Goal: Task Accomplishment & Management: Use online tool/utility

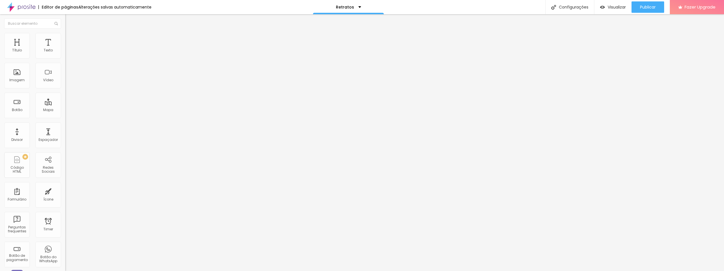
click at [70, 39] on span "Avançado" at bounding box center [79, 36] width 19 height 5
click at [70, 33] on span "Estilo" at bounding box center [74, 31] width 9 height 5
click at [65, 132] on div "Editar Texto Estilo Avançado 20 Tamanho do texto 0 Espaço entre letras 1.3 Altu…" at bounding box center [97, 142] width 65 height 256
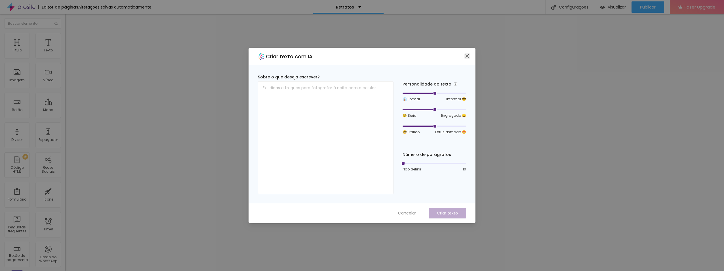
click at [468, 56] on icon "close" at bounding box center [467, 56] width 5 height 5
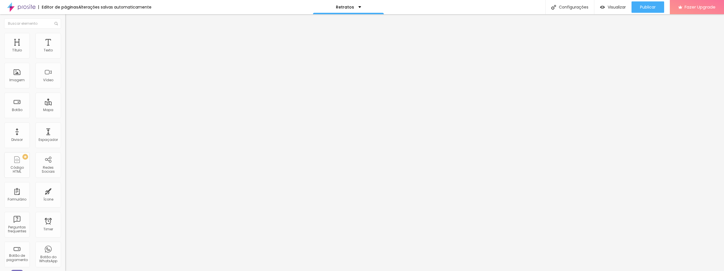
type input "0.2"
type input "1.7"
type input "2.6"
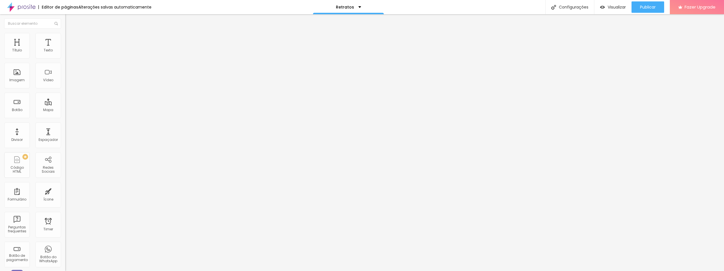
type input "2.6"
type input "3"
type input "3.4"
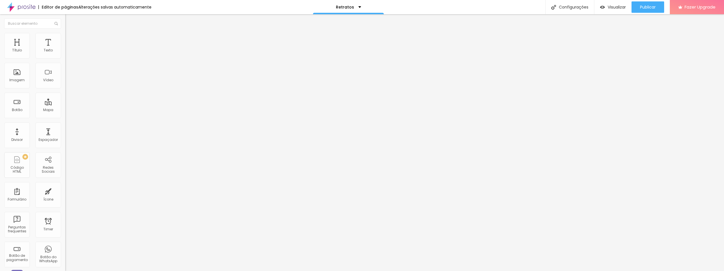
type input "3.8"
type input "4.1"
type input "4.6"
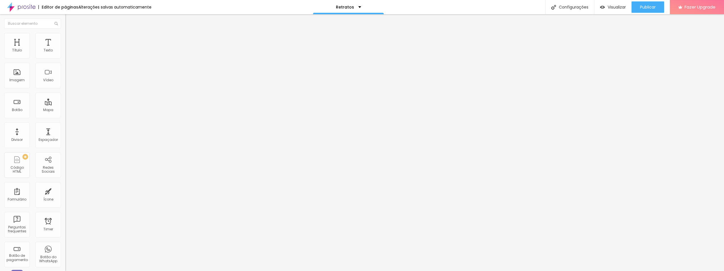
type input "4.6"
type input "4.9"
type input "5.3"
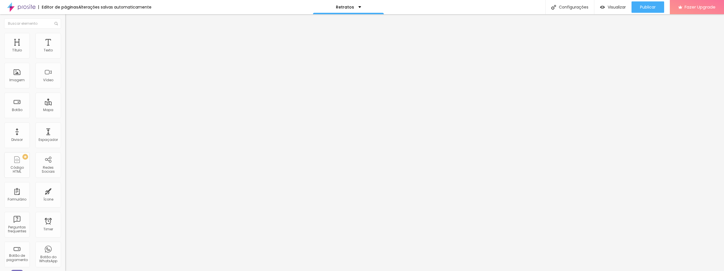
type input "5.7"
type input "6"
type input "6.3"
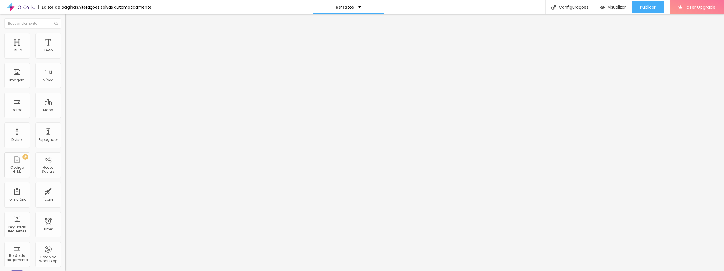
type input "6.3"
type input "6.5"
type input "6.7"
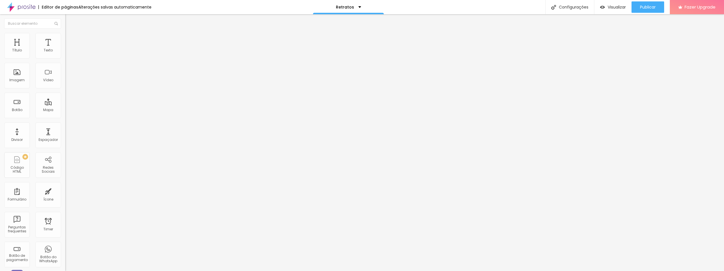
type input "6.4"
type input "5.9"
type input "5.3"
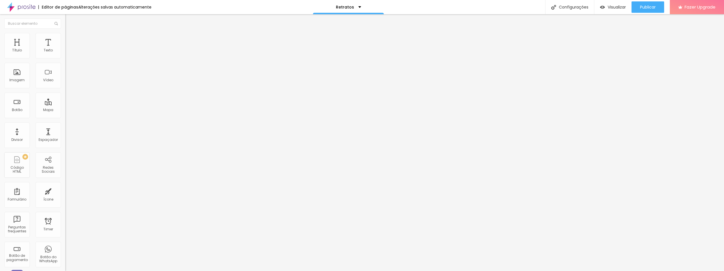
type input "5.3"
type input "4.8"
type input "4.2"
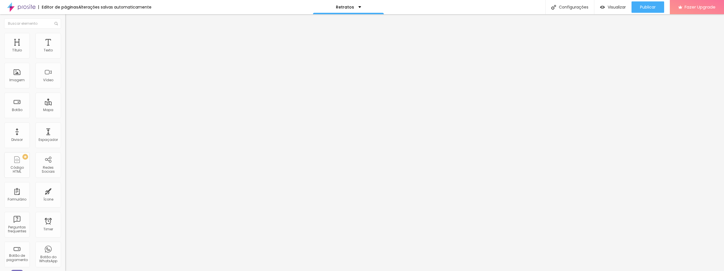
type input "3.3"
type input "3"
type input "2.1"
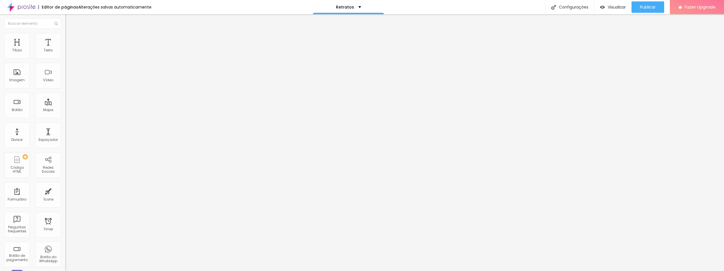
type input "2.1"
type input "1.8"
type input "1.3"
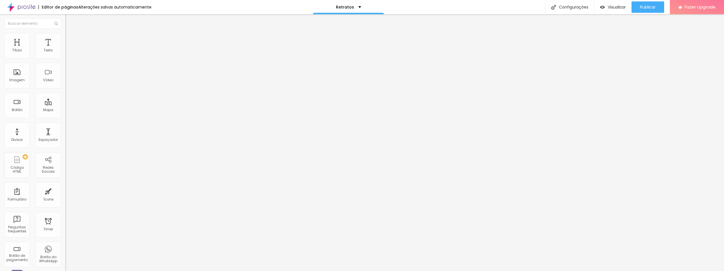
type input "0.7"
type input "0.2"
type input "0"
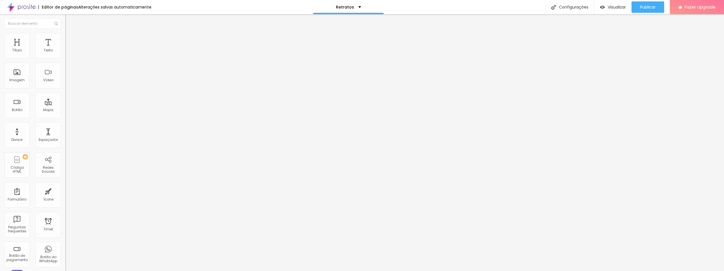
type input "0"
type input "0.2"
type input "4.2"
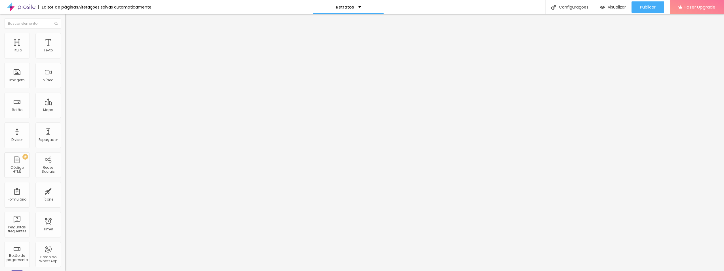
type input "4.9"
type input "5.4"
type input "5.8"
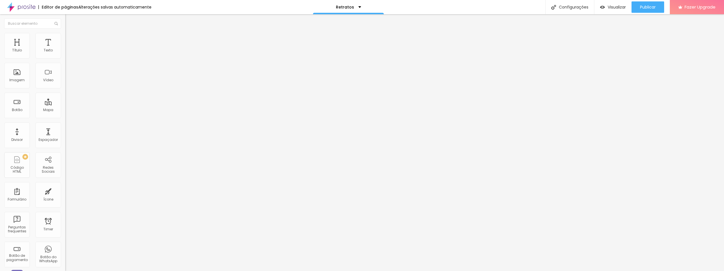
type input "5.8"
type input "6"
type input "6.1"
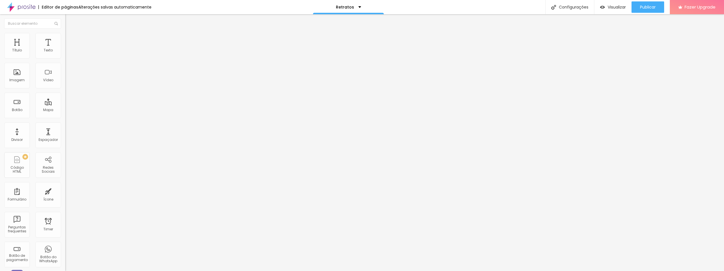
type input "5.9"
type input "5.8"
type input "5.6"
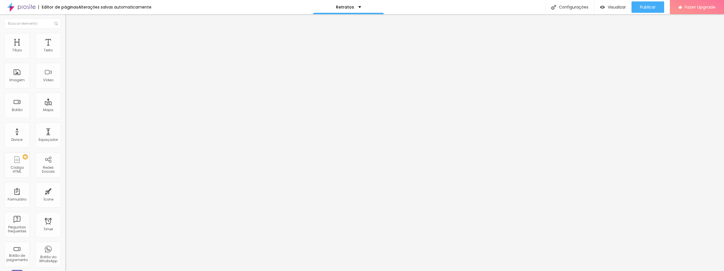
type input "5.6"
type input "5.5"
type input "5.4"
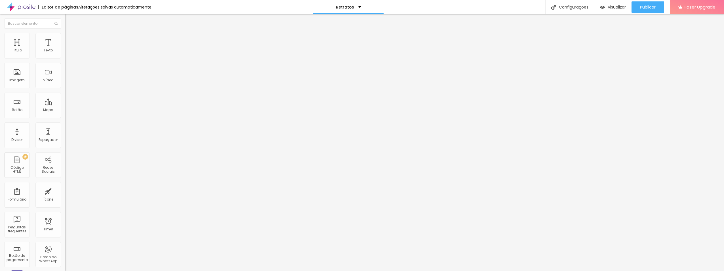
type input "5.3"
type input "5.2"
type input "5"
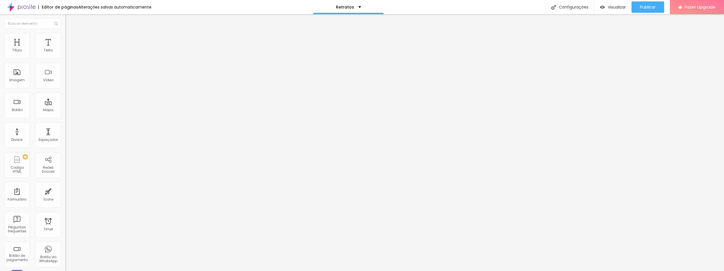
type input "5"
type input "4.9"
type input "4.8"
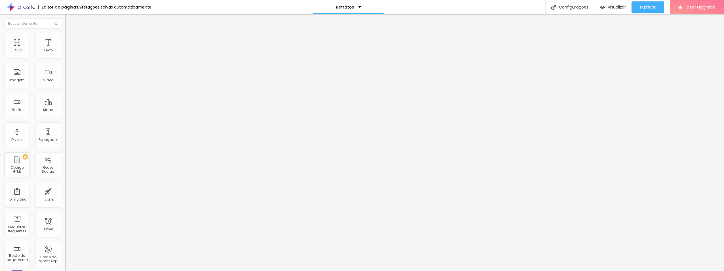
type input "4.6"
type input "4.4"
type input "4.2"
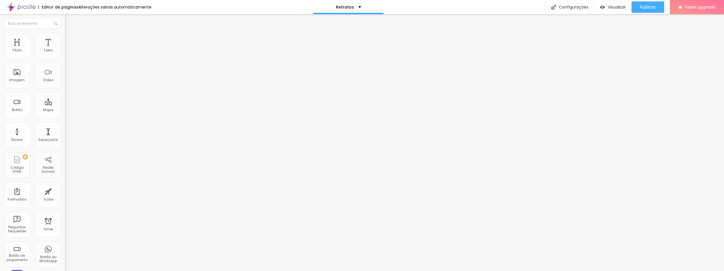
type input "4.2"
type input "4"
type input "3.9"
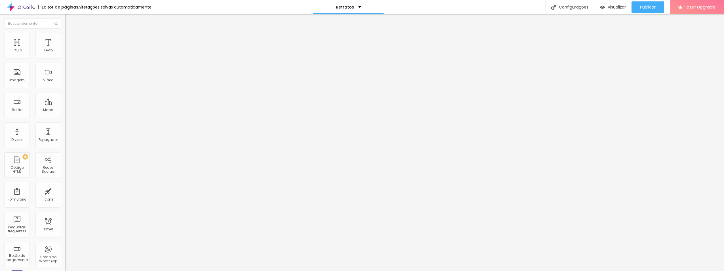
type input "3.8"
type input "3.7"
type input "3.6"
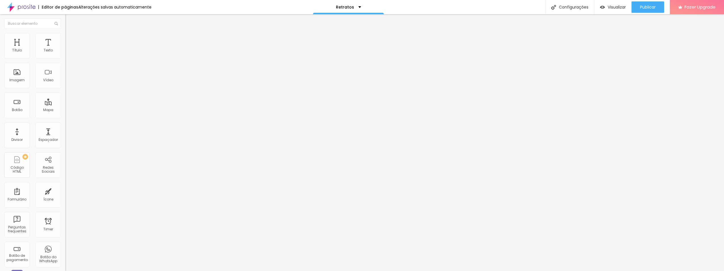
type input "3.6"
type input "3.5"
type input "3.4"
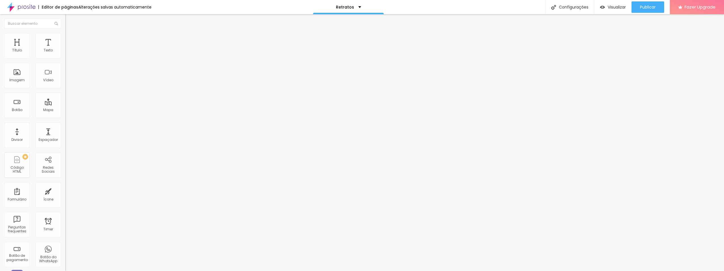
type input "3.2"
type input "3.1"
type input "3"
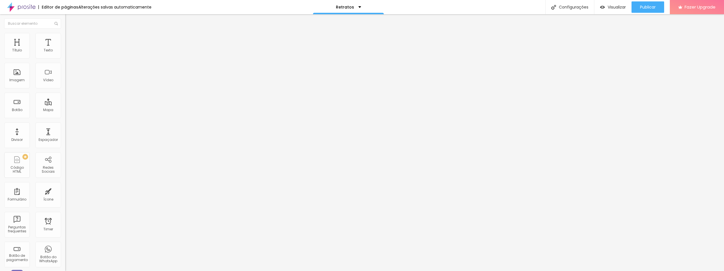
type input "3"
type input "2.9"
drag, startPoint x: 14, startPoint y: 66, endPoint x: 23, endPoint y: 67, distance: 9.7
type input "2.9"
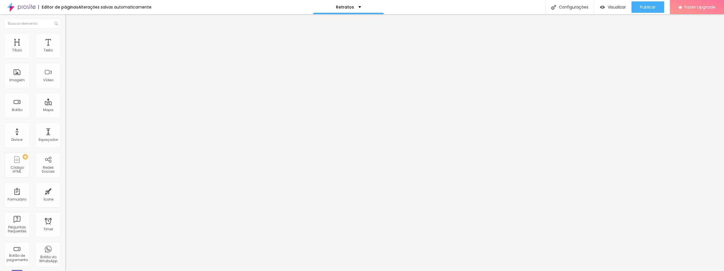
click at [65, 185] on input "range" at bounding box center [83, 187] width 37 height 5
type input "1.2"
type input "1.1"
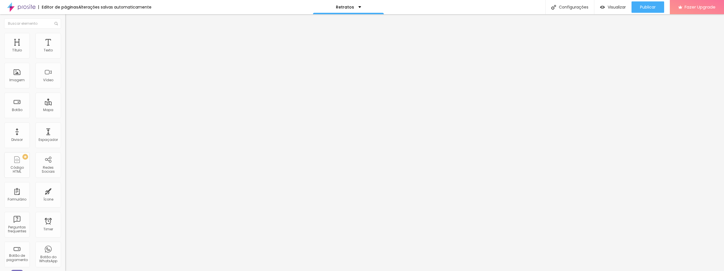
type input "1"
type input "0.9"
type input "0.8"
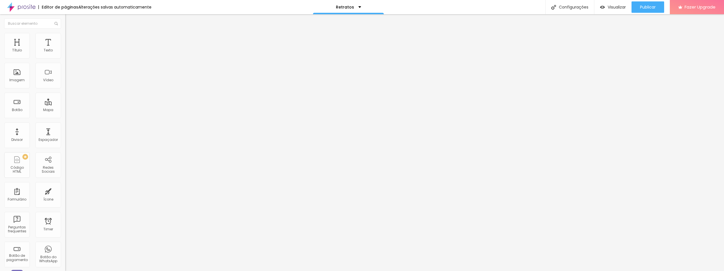
type input "0.8"
type input "0.7"
type input "0.8"
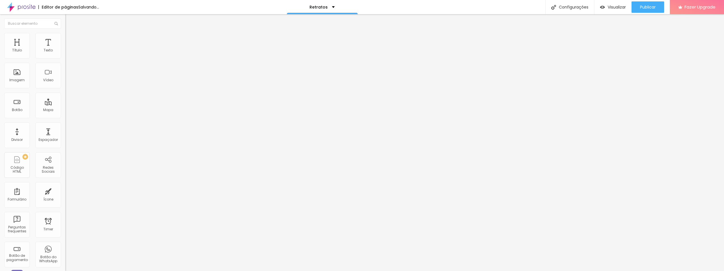
type input "0.9"
type input "1"
type input "1.1"
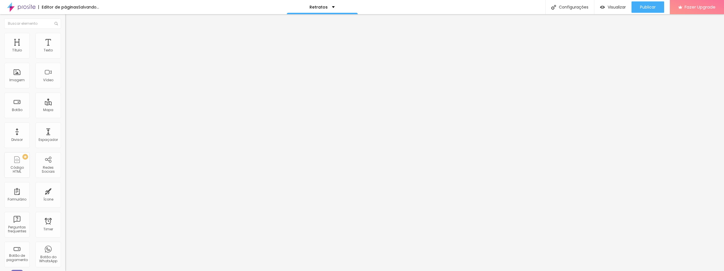
type input "1.1"
type input "1.2"
type input "1.3"
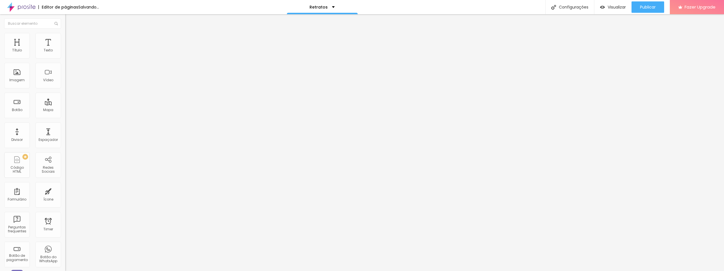
type input "1.4"
type input "1.5"
type input "1.6"
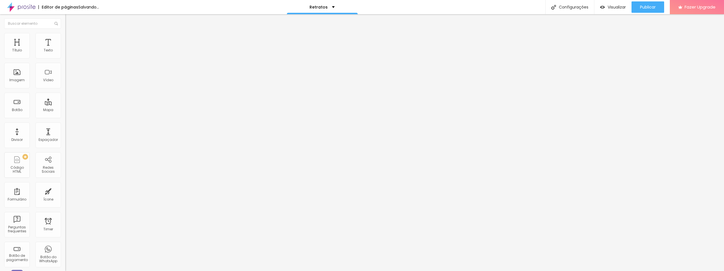
type input "1.6"
type input "1.7"
type input "1.8"
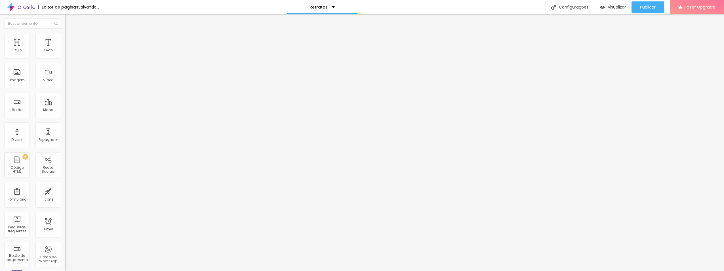
type input "1.9"
type input "2"
type input "1.9"
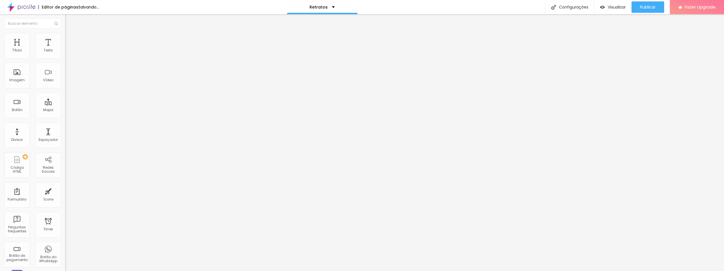
type input "1.9"
type input "1.8"
type input "1.7"
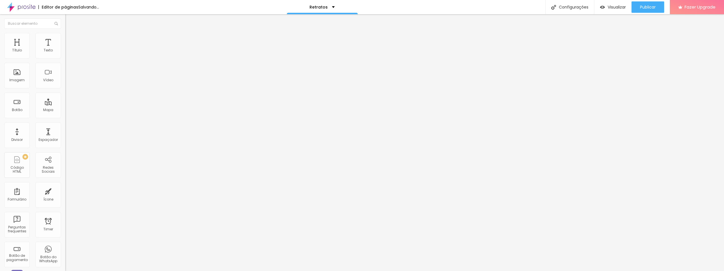
type input "1.6"
type input "1.5"
type input "1.4"
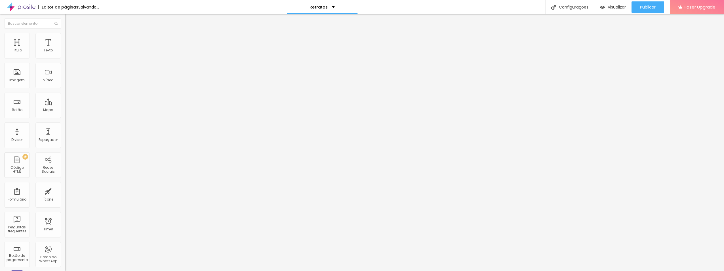
type input "1.4"
type input "1.3"
type input "1.2"
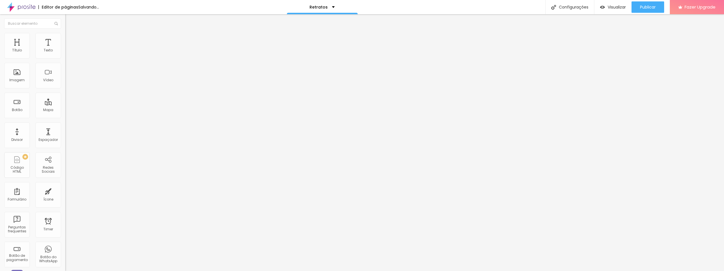
type input "1.1"
type input "1"
type input "0.9"
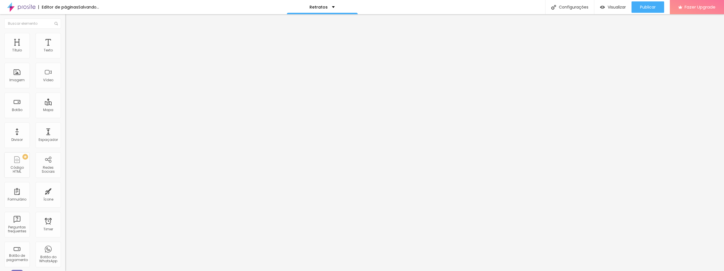
type input "0.9"
type input "0.8"
type input "0.7"
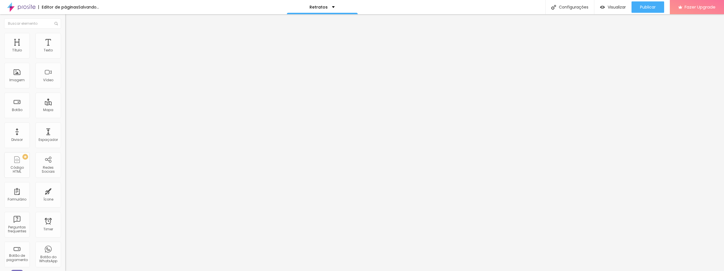
type input "0.6"
type input "0.5"
type input "0.6"
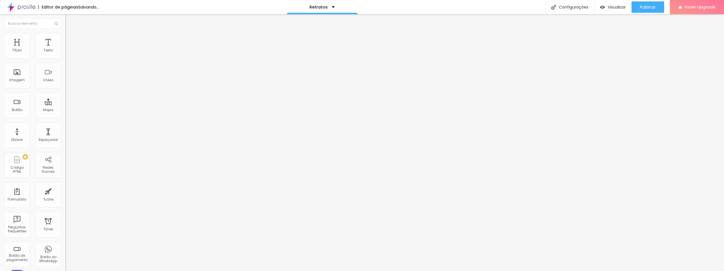
type input "0.6"
type input "0.8"
type input "1"
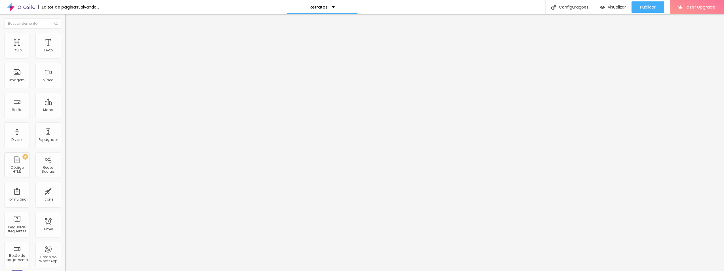
type input "1.2"
type input "1.4"
type input "1.5"
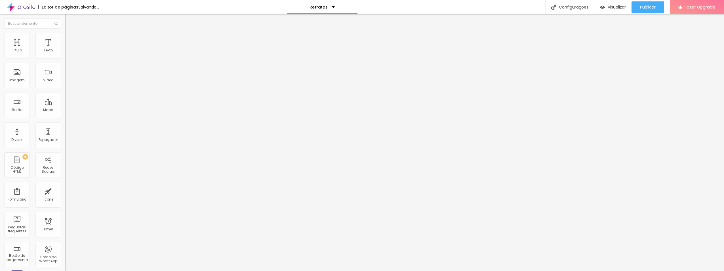
type input "1.5"
type input "1.6"
drag, startPoint x: 31, startPoint y: 77, endPoint x: 29, endPoint y: 70, distance: 7.4
click at [65, 265] on input "range" at bounding box center [83, 267] width 37 height 5
drag, startPoint x: 30, startPoint y: 57, endPoint x: 24, endPoint y: 58, distance: 6.0
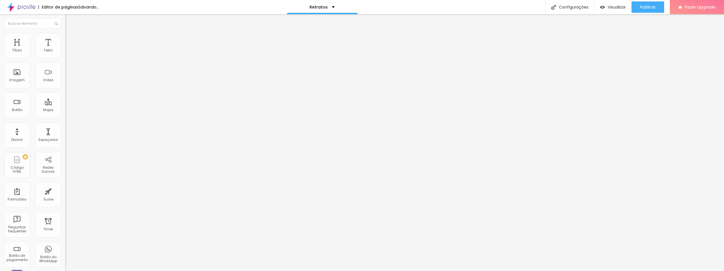
click at [65, 104] on input "range" at bounding box center [83, 106] width 37 height 5
drag, startPoint x: 23, startPoint y: 66, endPoint x: 19, endPoint y: 66, distance: 4.5
click at [65, 185] on input "range" at bounding box center [83, 187] width 37 height 5
drag, startPoint x: 15, startPoint y: 88, endPoint x: 8, endPoint y: 85, distance: 7.9
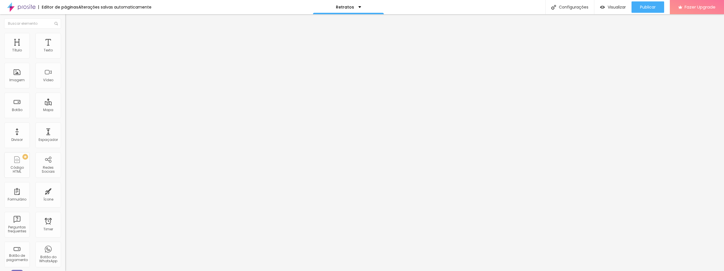
click at [65, 54] on span "Titulo 2" at bounding box center [74, 50] width 18 height 7
click at [65, 59] on span "Titulo 3" at bounding box center [73, 55] width 16 height 7
click at [65, 63] on span "Titulo 4" at bounding box center [72, 61] width 15 height 6
click at [65, 49] on span "Titulo 1" at bounding box center [74, 45] width 18 height 8
click at [65, 54] on span "Titulo 2" at bounding box center [74, 50] width 18 height 7
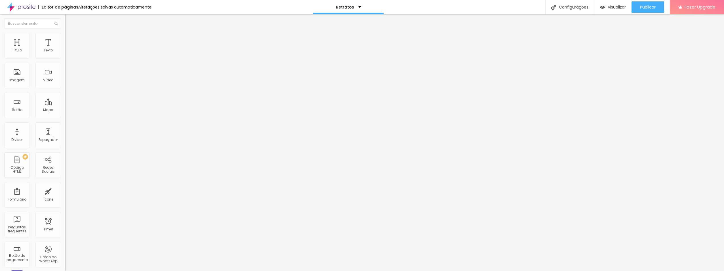
click at [70, 54] on span "Titulo 2" at bounding box center [79, 50] width 18 height 7
click at [65, 49] on span "Titulo 1" at bounding box center [74, 45] width 18 height 8
click at [65, 134] on input "range" at bounding box center [83, 136] width 37 height 5
drag, startPoint x: 27, startPoint y: 54, endPoint x: 24, endPoint y: 54, distance: 3.4
click at [65, 104] on input "range" at bounding box center [83, 106] width 37 height 5
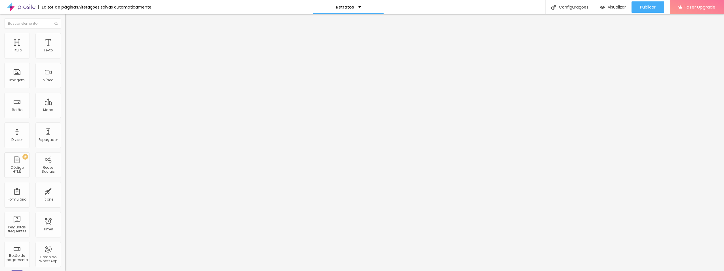
click at [65, 33] on li "Avançado" at bounding box center [97, 36] width 65 height 6
click at [70, 33] on span "Estilo" at bounding box center [74, 31] width 9 height 5
drag, startPoint x: 23, startPoint y: 55, endPoint x: 26, endPoint y: 54, distance: 2.9
click at [65, 104] on input "range" at bounding box center [83, 106] width 37 height 5
click at [65, 117] on input "https://" at bounding box center [99, 114] width 68 height 6
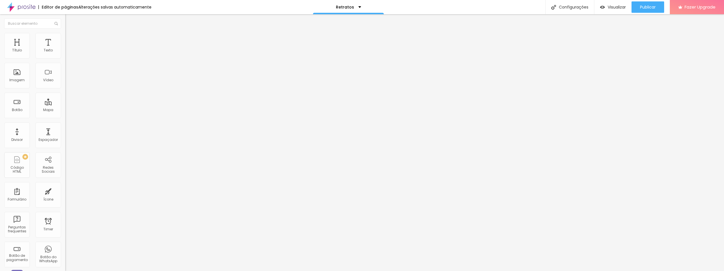
paste input "https://api.whatsapp.com/send/?phone=5511971812709&text&type=phone_number&app_a…"
click at [65, 117] on input "https://https://api.whatsapp.com/send/?phone=5511971812709&text&type=phone_numb…" at bounding box center [99, 114] width 68 height 6
click at [65, 155] on div "Editar Botão Conteúdo Estilo Avançado Texto Contrate agora Alinhamento Tamanho …" at bounding box center [97, 142] width 65 height 256
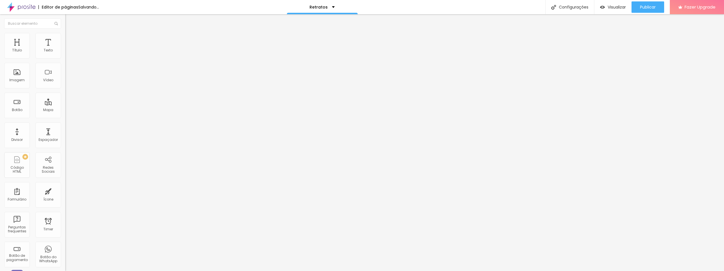
click at [65, 127] on div "Abrir em uma nova aba" at bounding box center [97, 125] width 65 height 3
click at [49, 251] on div "Botão do WhatsApp" at bounding box center [48, 254] width 26 height 26
click at [65, 58] on input "text" at bounding box center [99, 55] width 68 height 6
click at [65, 42] on li "Estilo" at bounding box center [97, 40] width 65 height 6
click at [65, 99] on div at bounding box center [97, 101] width 65 height 4
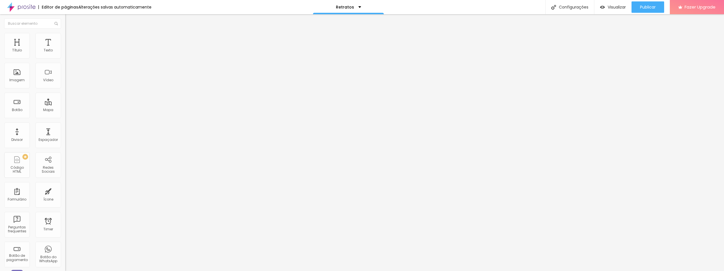
click at [69, 99] on input "radio" at bounding box center [71, 101] width 4 height 4
click at [65, 99] on div at bounding box center [97, 101] width 65 height 4
click at [73, 99] on input "radio" at bounding box center [75, 101] width 4 height 4
click at [65, 99] on input "radio" at bounding box center [67, 101] width 4 height 4
click at [65, 169] on input "range" at bounding box center [83, 171] width 37 height 5
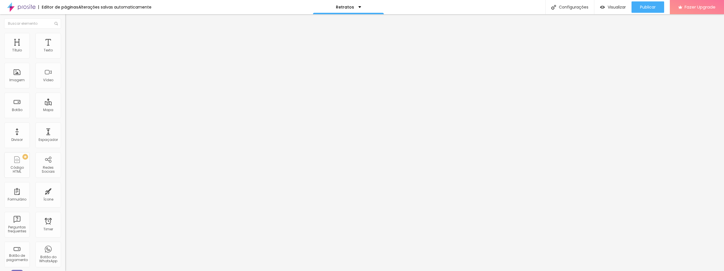
click at [65, 186] on span "Verde claro" at bounding box center [75, 188] width 20 height 5
click at [65, 139] on div "Editar Botão do WhatsApp Conteúdo Estilo Avançado Visual 14 Tamanho do texto Co…" at bounding box center [97, 142] width 65 height 256
click at [65, 202] on span "Arredondada" at bounding box center [77, 204] width 24 height 5
click at [65, 205] on span "Reta" at bounding box center [69, 207] width 8 height 5
click at [65, 210] on span "Curvada" at bounding box center [73, 212] width 16 height 5
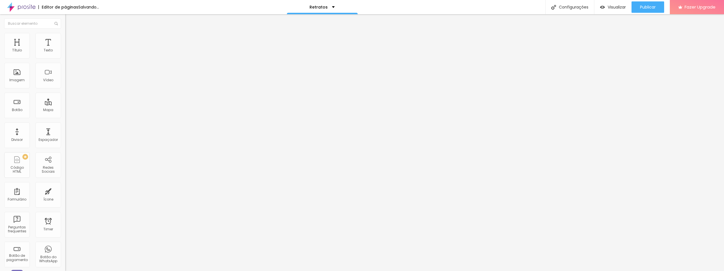
click at [65, 214] on span "Arredondada" at bounding box center [77, 216] width 24 height 5
click at [65, 220] on img at bounding box center [67, 222] width 4 height 4
click at [619, 7] on span "Visualizar" at bounding box center [616, 7] width 18 height 5
click at [65, 121] on div "Editar Coluna Conteúdo Estilo Avançado Alinhamento" at bounding box center [97, 142] width 65 height 256
click at [2, 14] on div "Editor de páginas Alterações salvas automaticamente Retratos Configurações Conf…" at bounding box center [362, 135] width 724 height 271
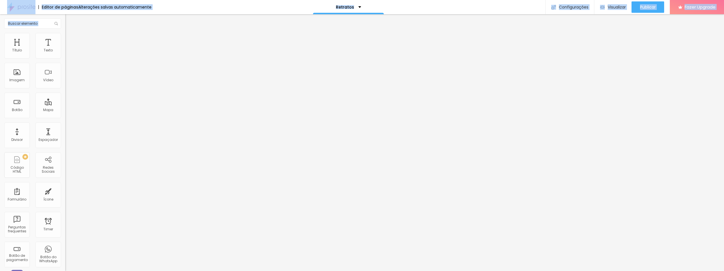
drag, startPoint x: 2, startPoint y: 14, endPoint x: 39, endPoint y: 20, distance: 36.9
click at [69, 19] on div "Editar Coluna" at bounding box center [97, 20] width 57 height 5
click at [16, 99] on div "Botão" at bounding box center [17, 105] width 26 height 26
click at [22, 228] on div "Botão de pagamento" at bounding box center [17, 229] width 22 height 8
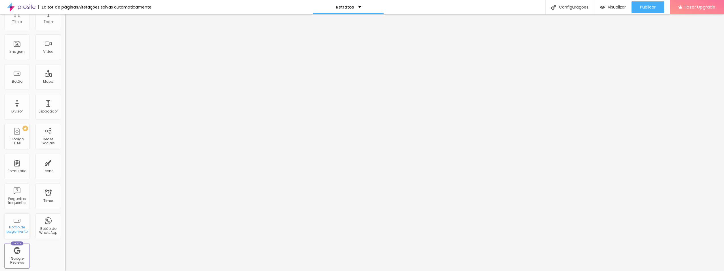
scroll to position [0, 0]
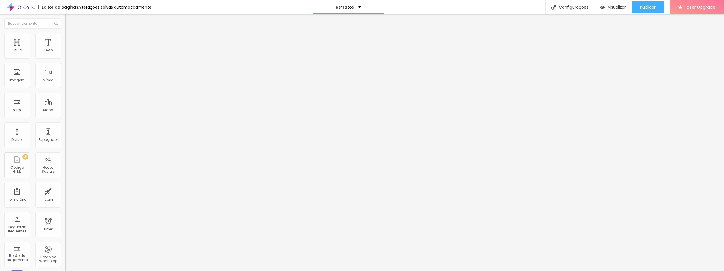
drag, startPoint x: 354, startPoint y: 79, endPoint x: 324, endPoint y: 79, distance: 30.1
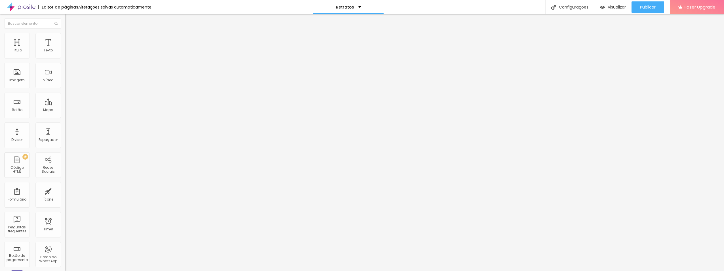
click at [65, 59] on span at bounding box center [66, 58] width 3 height 5
drag, startPoint x: 301, startPoint y: 58, endPoint x: 300, endPoint y: 53, distance: 5.6
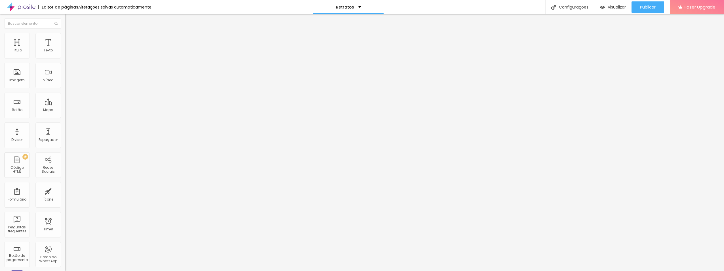
drag, startPoint x: 445, startPoint y: 218, endPoint x: 395, endPoint y: 13, distance: 211.6
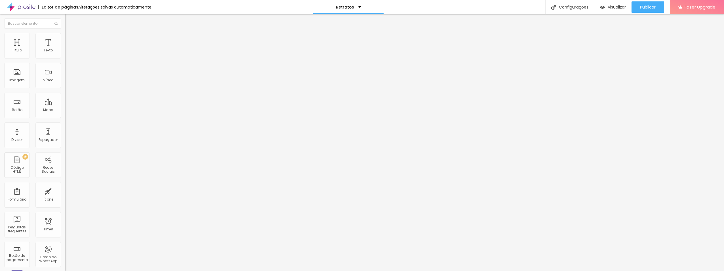
click at [393, 270] on div "Editar botão de pagamento" at bounding box center [362, 272] width 724 height 3
click at [65, 58] on img at bounding box center [66, 57] width 3 height 3
click at [65, 56] on div "Selecionar" at bounding box center [97, 52] width 65 height 10
click at [42, 270] on div "Proposta 01 Ensaio Corporativo" at bounding box center [28, 274] width 54 height 3
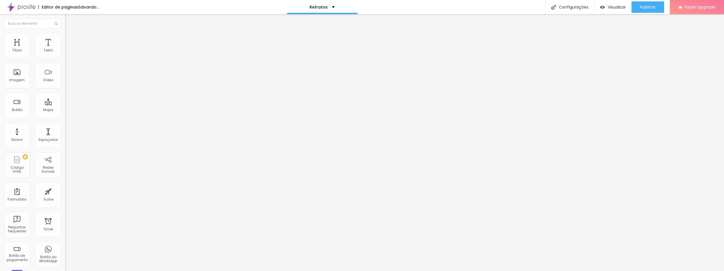
click at [65, 60] on img at bounding box center [66, 57] width 3 height 3
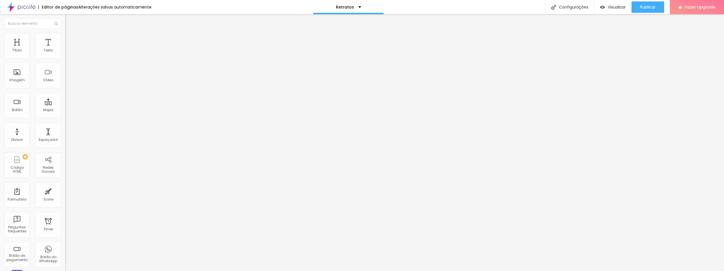
click at [70, 43] on span "Avançado" at bounding box center [79, 41] width 19 height 5
type input "22"
type input "21"
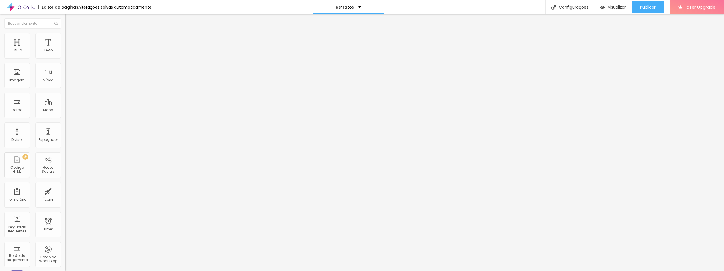
type input "20"
type input "19"
type input "16"
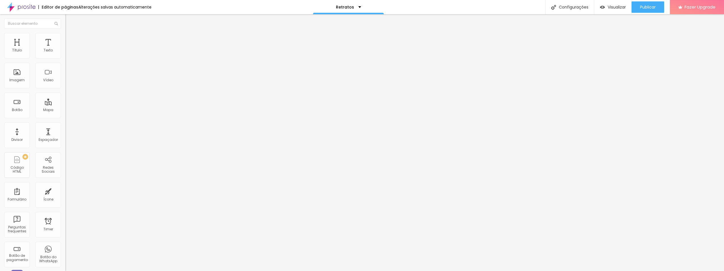
type input "16"
type input "15"
type input "14"
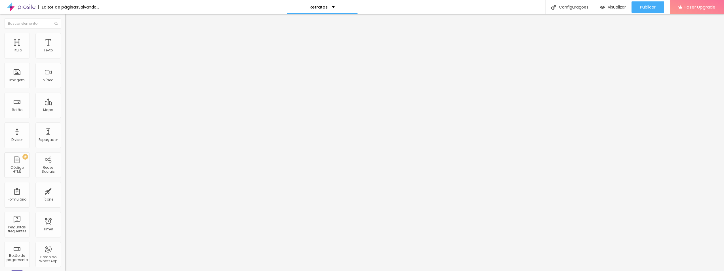
type input "13"
type input "12"
type input "11"
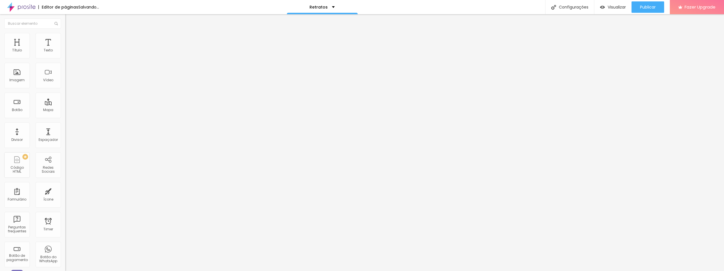
type input "11"
type input "10"
type input "9"
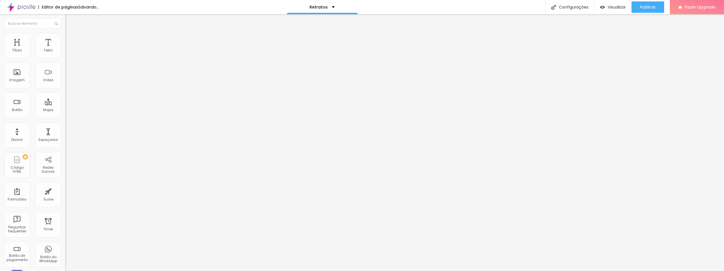
type input "8"
type input "7"
type input "6"
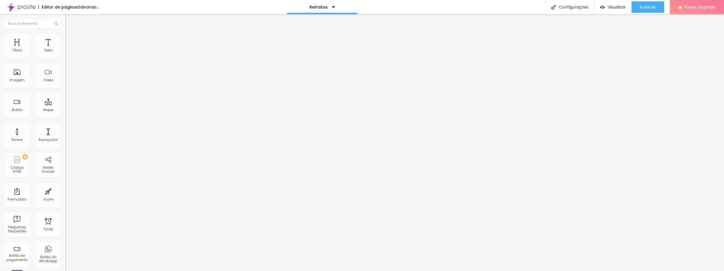
type input "6"
type input "5"
type input "4"
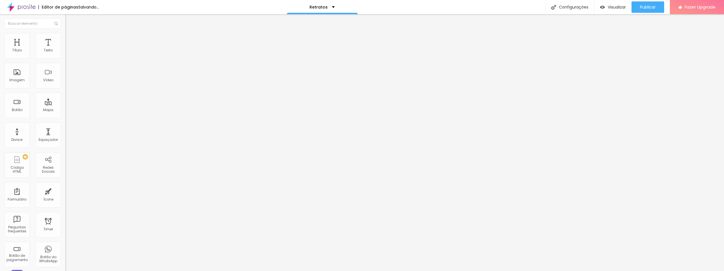
type input "2"
type input "1"
type input "0"
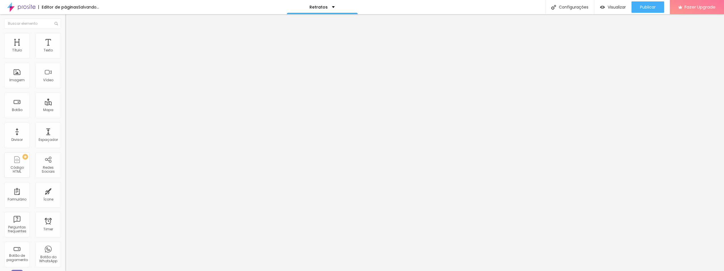
type input "0"
drag, startPoint x: 22, startPoint y: 72, endPoint x: 12, endPoint y: 72, distance: 9.9
type input "0"
click at [65, 189] on input "range" at bounding box center [83, 191] width 37 height 5
type input "13"
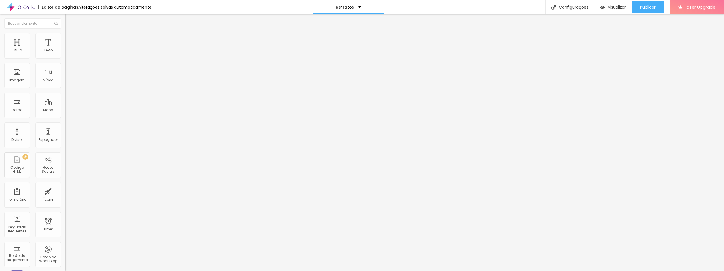
type input "13"
type input "10"
type input "3"
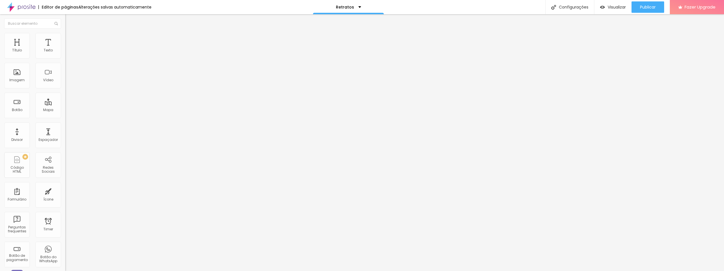
type input "2"
type input "1"
type input "0"
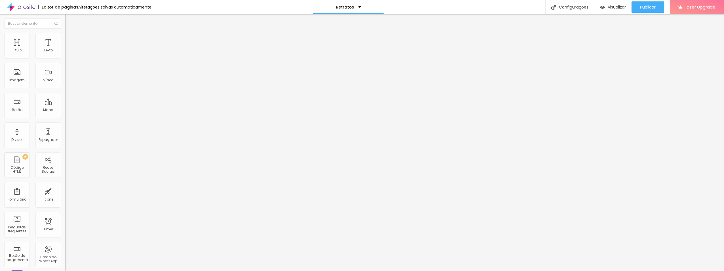
type input "0"
type input "1"
type input "2"
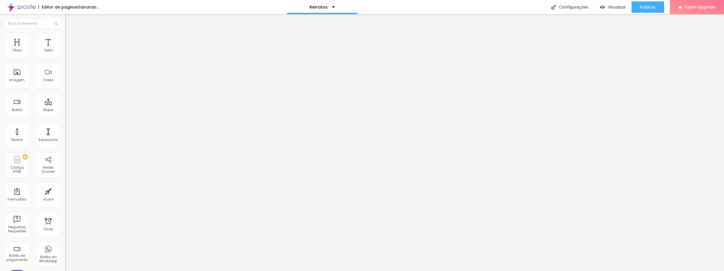
type input "4"
type input "7"
type input "10"
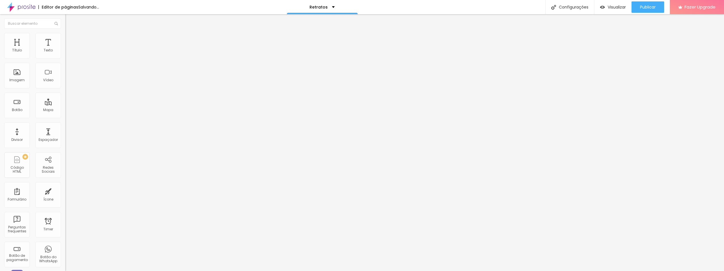
type input "10"
type input "12"
type input "13"
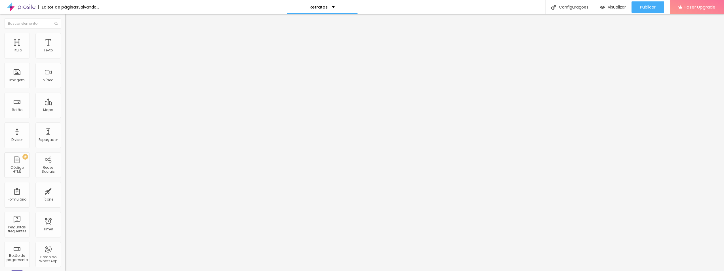
type input "13"
click at [65, 109] on input "range" at bounding box center [83, 111] width 37 height 5
click at [70, 38] on span "Conteúdo" at bounding box center [79, 35] width 18 height 5
click at [65, 98] on div "Editar Botão de pagamento Conteúdo Avançado Botão de pagamento Proposta 01 Ensa…" at bounding box center [97, 142] width 65 height 256
click at [65, 224] on img at bounding box center [67, 226] width 4 height 4
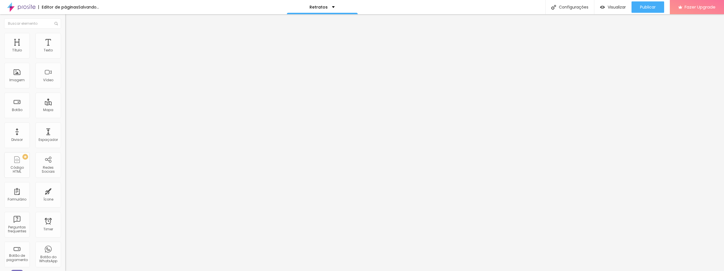
click at [70, 44] on span "Estilo" at bounding box center [74, 41] width 9 height 5
type input "13"
drag, startPoint x: 19, startPoint y: 89, endPoint x: 10, endPoint y: 91, distance: 9.0
type input "13"
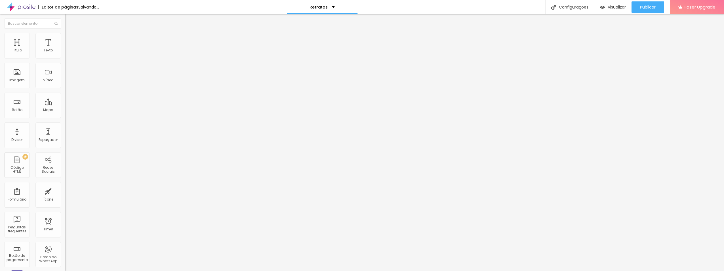
click at [65, 169] on input "range" at bounding box center [83, 171] width 37 height 5
click at [65, 42] on li "Avançado" at bounding box center [97, 40] width 65 height 6
type input "11"
type input "10"
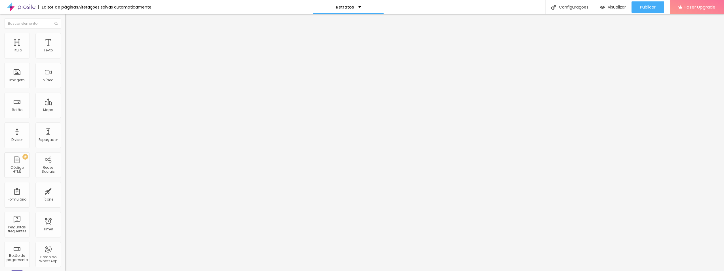
type input "10"
type input "7"
type input "4"
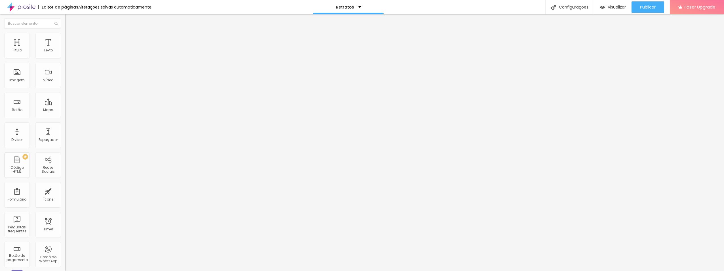
type input "1"
type input "0"
drag, startPoint x: 17, startPoint y: 62, endPoint x: 6, endPoint y: 62, distance: 10.5
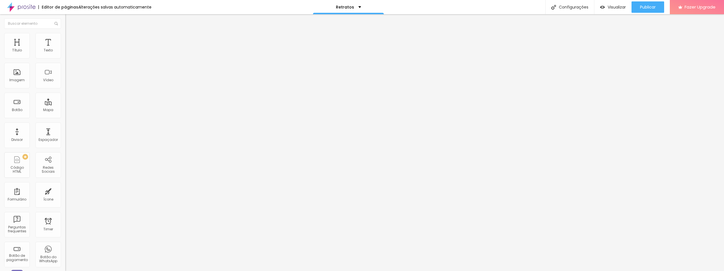
type input "0"
click at [65, 109] on input "range" at bounding box center [83, 111] width 37 height 5
drag, startPoint x: 14, startPoint y: 72, endPoint x: 5, endPoint y: 71, distance: 8.8
click at [65, 189] on input "range" at bounding box center [83, 191] width 37 height 5
click at [65, 40] on img at bounding box center [67, 39] width 5 height 5
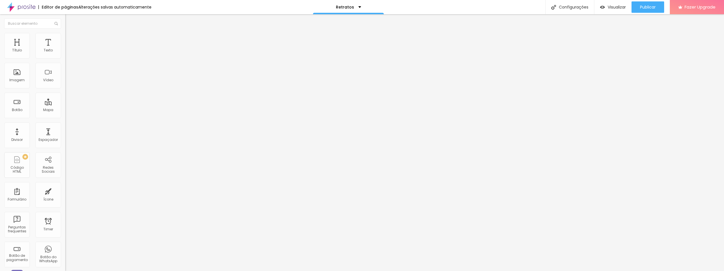
type input "2"
type input "3"
type input "4"
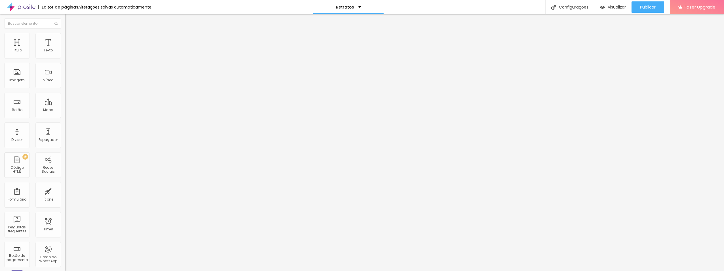
type input "4"
type input "5"
type input "6"
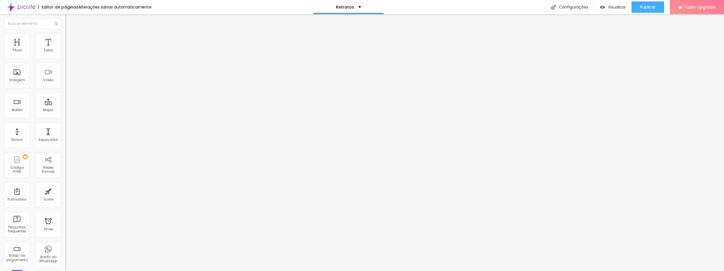
type input "7"
type input "9"
type input "10"
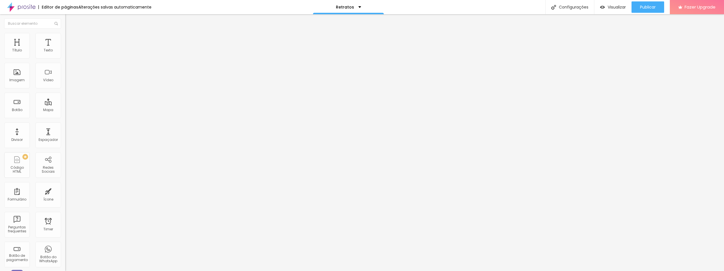
type input "10"
type input "11"
type input "12"
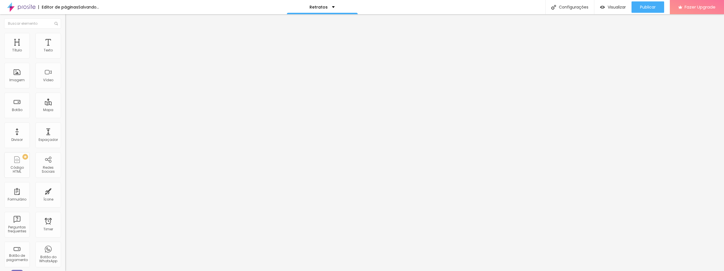
type input "13"
type input "14"
type input "16"
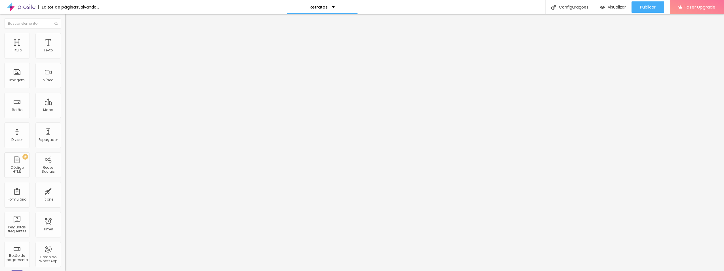
type input "16"
type input "15"
type input "14"
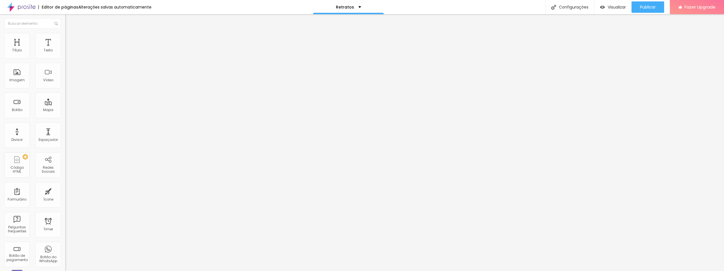
type input "15"
type input "16"
drag, startPoint x: 14, startPoint y: 61, endPoint x: 19, endPoint y: 61, distance: 4.5
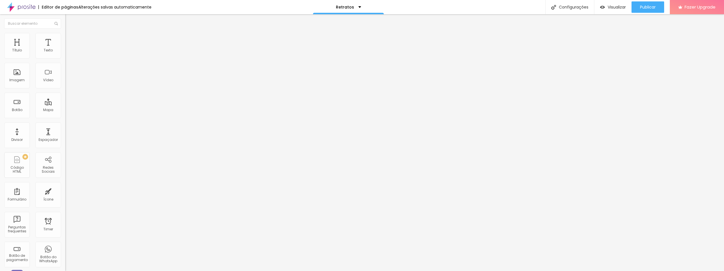
type input "16"
click at [65, 109] on input "range" at bounding box center [83, 111] width 37 height 5
type input "49"
type input "48"
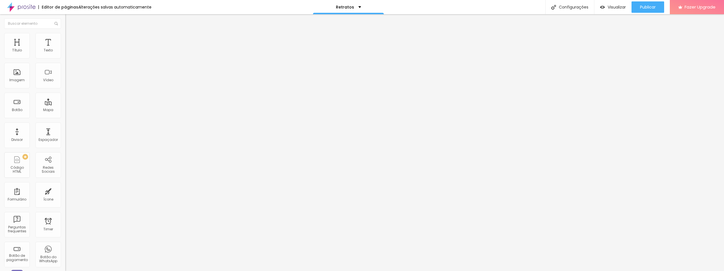
type input "48"
type input "47"
type input "46"
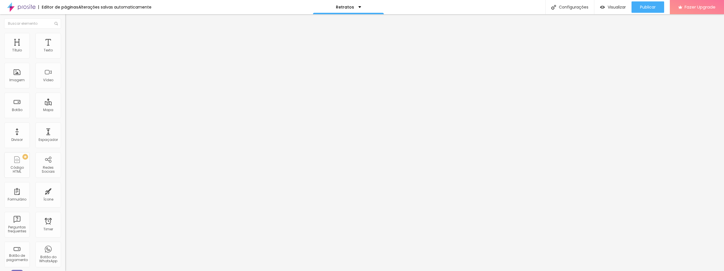
type input "44"
type input "43"
type input "42"
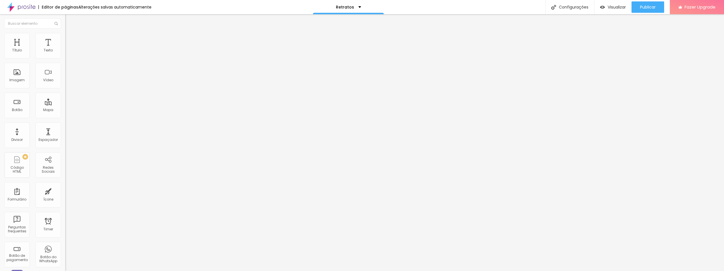
type input "42"
type input "41"
type input "40"
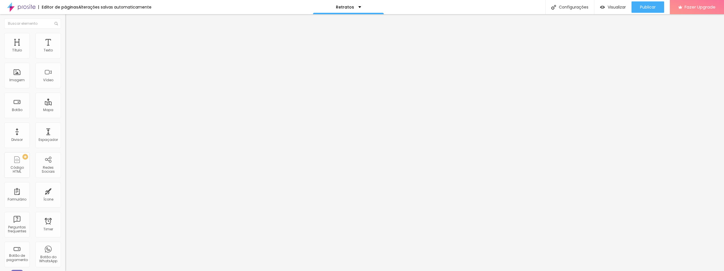
type input "39"
type input "38"
type input "37"
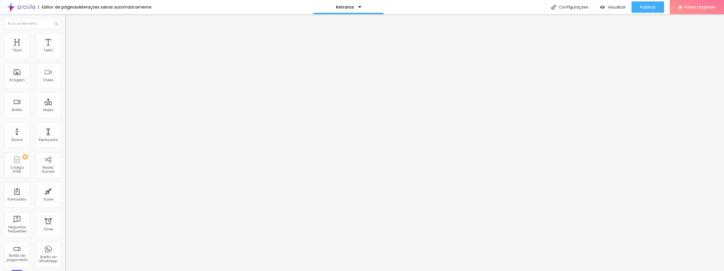
type input "37"
type input "36"
type input "35"
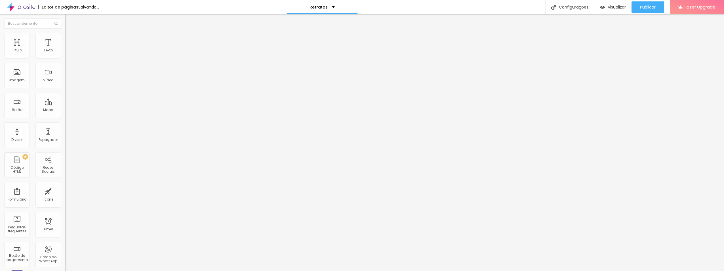
drag, startPoint x: 27, startPoint y: 121, endPoint x: 22, endPoint y: 121, distance: 5.1
type input "35"
click at [65, 134] on input "range" at bounding box center [83, 136] width 37 height 5
type input "17"
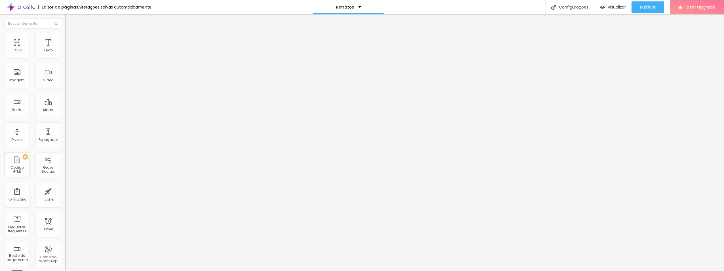
type input "17"
click at [65, 104] on input "range" at bounding box center [83, 106] width 37 height 5
click at [69, 22] on div "Editar Coluna" at bounding box center [86, 20] width 35 height 5
click at [65, 176] on div "Texto do botão Conversar no WhatsApp" at bounding box center [97, 183] width 65 height 14
click at [65, 58] on input "text" at bounding box center [99, 55] width 68 height 6
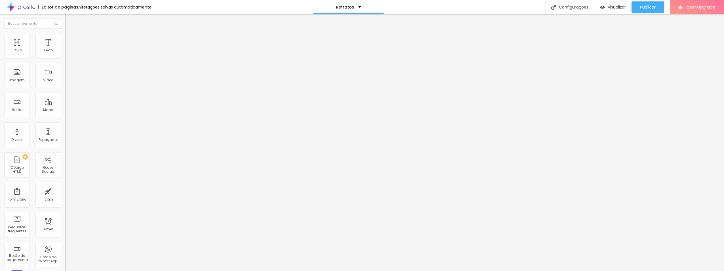
type input "(11)97181-2709"
click at [65, 41] on img at bounding box center [67, 39] width 5 height 5
click at [65, 99] on div at bounding box center [97, 101] width 65 height 4
click at [69, 99] on input "radio" at bounding box center [71, 101] width 4 height 4
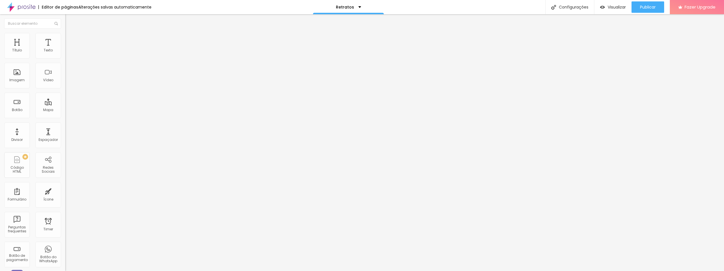
radio input "true"
radio input "false"
click at [73, 99] on input "radio" at bounding box center [75, 101] width 4 height 4
radio input "true"
click at [65, 99] on div at bounding box center [97, 101] width 65 height 4
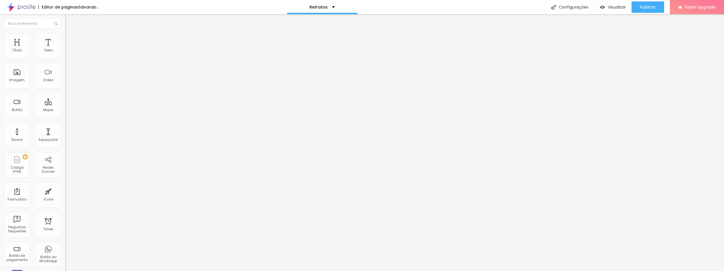
click at [65, 99] on div at bounding box center [97, 101] width 65 height 4
click at [69, 99] on input "radio" at bounding box center [71, 101] width 4 height 4
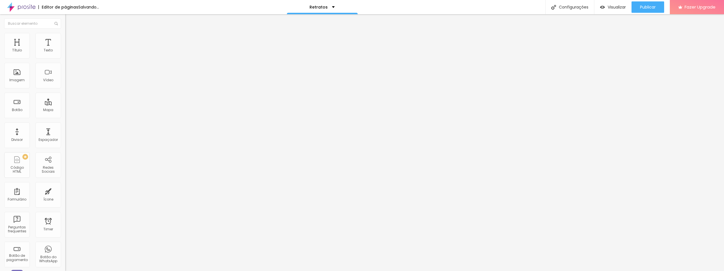
radio input "true"
radio input "false"
type input "13"
type input "14"
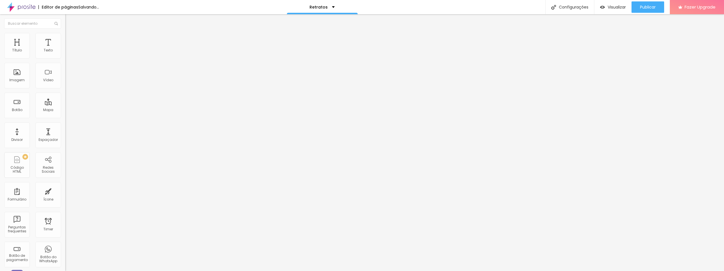
type input "14"
type input "15"
type input "16"
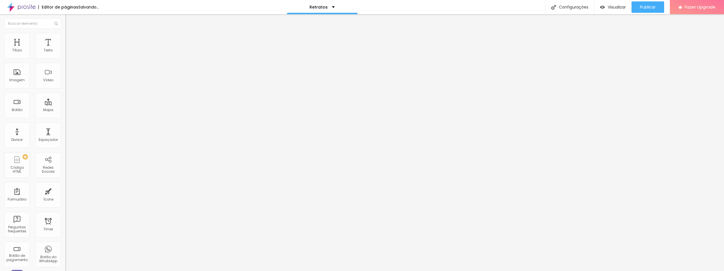
type input "17"
type input "18"
type input "17"
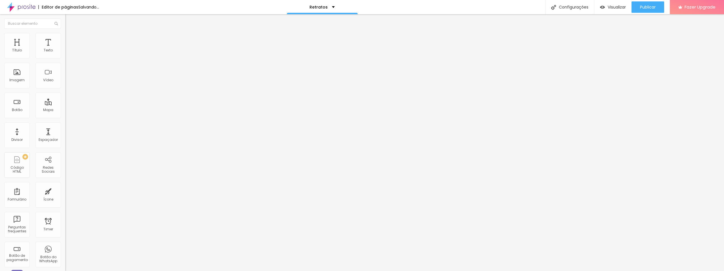
type input "17"
type input "16"
type input "15"
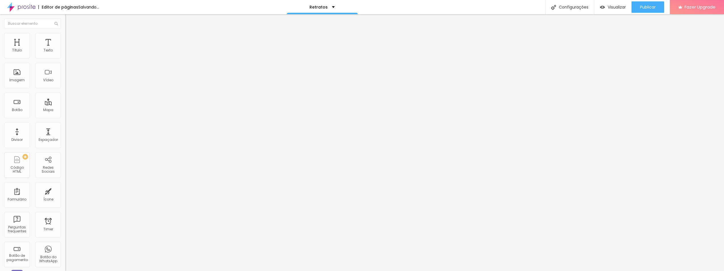
type input "14"
type input "13"
drag, startPoint x: 20, startPoint y: 90, endPoint x: -1, endPoint y: 93, distance: 21.2
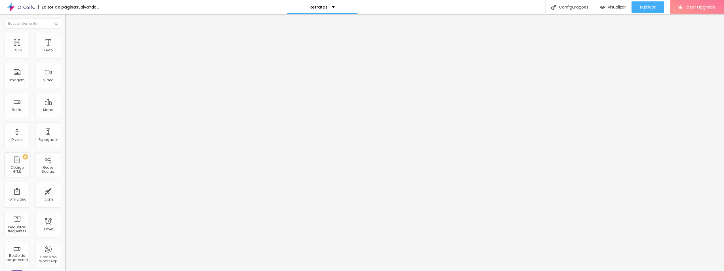
type input "13"
click at [65, 169] on input "range" at bounding box center [83, 171] width 37 height 5
click at [65, 186] on span "Verde claro" at bounding box center [75, 188] width 20 height 5
click at [65, 195] on span "Verde escuro" at bounding box center [76, 197] width 23 height 5
click at [65, 145] on div "Editar Botão do WhatsApp Conteúdo Estilo Avançado Visual 13 Tamanho do texto Co…" at bounding box center [97, 142] width 65 height 256
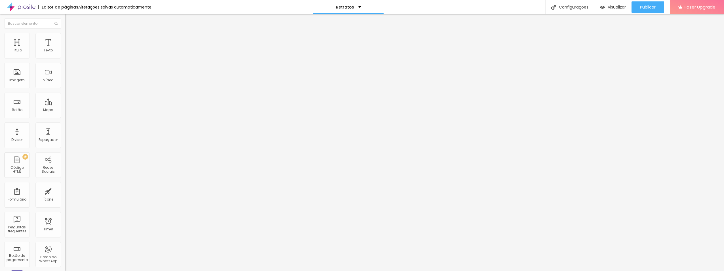
click at [70, 43] on span "Estilo" at bounding box center [74, 41] width 9 height 5
click at [65, 99] on div at bounding box center [97, 101] width 65 height 4
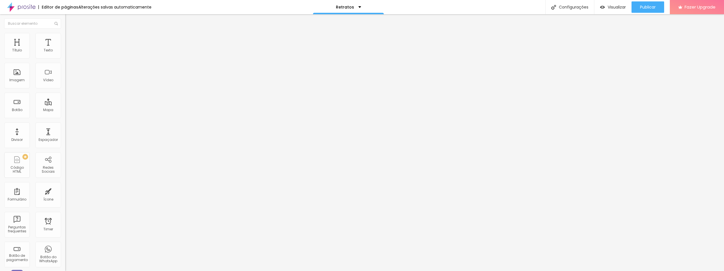
click at [69, 99] on input "radio" at bounding box center [71, 101] width 4 height 4
radio input "true"
radio input "false"
click at [65, 163] on div "Editar Botão do WhatsApp Conteúdo Estilo Avançado Visual 13 Tamanho do texto Co…" at bounding box center [97, 142] width 65 height 256
click at [69, 54] on span "Selecionar" at bounding box center [78, 51] width 18 height 5
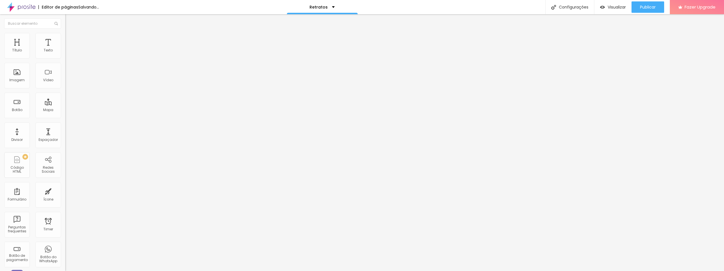
click at [28, 270] on div "Proposta 01 Ensaio Corporativo" at bounding box center [28, 274] width 54 height 3
click at [69, 20] on img "button" at bounding box center [71, 20] width 5 height 5
click at [65, 56] on div "Selecionar" at bounding box center [97, 52] width 65 height 10
click at [69, 54] on span "Selecionar" at bounding box center [78, 51] width 18 height 5
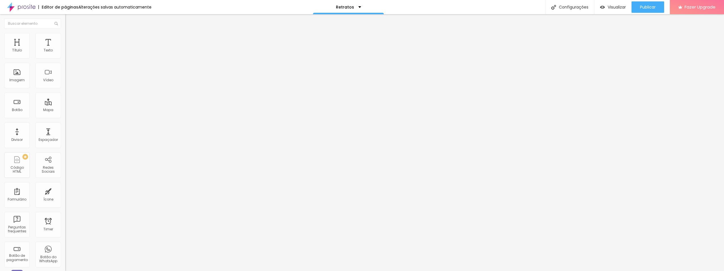
click at [69, 54] on div "Proposta 01 Ensaio Corporativo" at bounding box center [98, 51] width 58 height 5
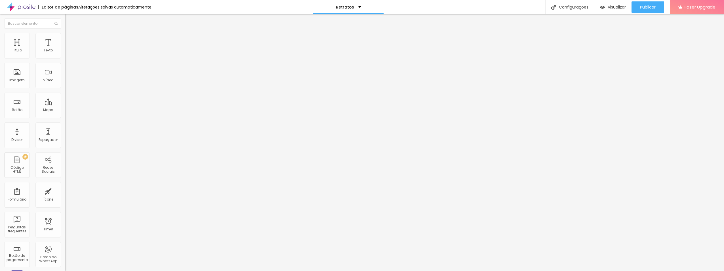
click at [65, 56] on div "Botão de pagamento Proposta 01 Ensaio Corporativo" at bounding box center [97, 49] width 65 height 13
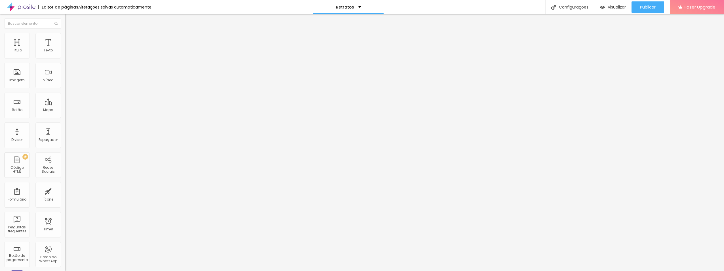
click at [69, 54] on div "Proposta 01 Ensaio Corporativo" at bounding box center [98, 51] width 58 height 5
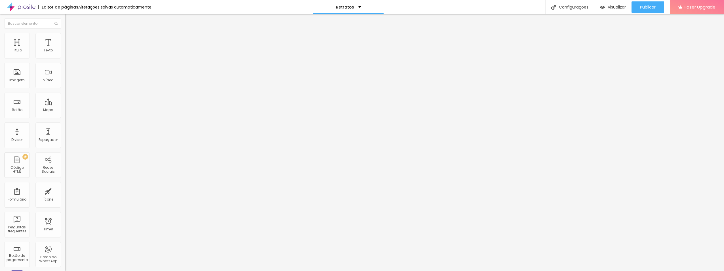
click at [65, 56] on div "Selecionar" at bounding box center [97, 52] width 65 height 10
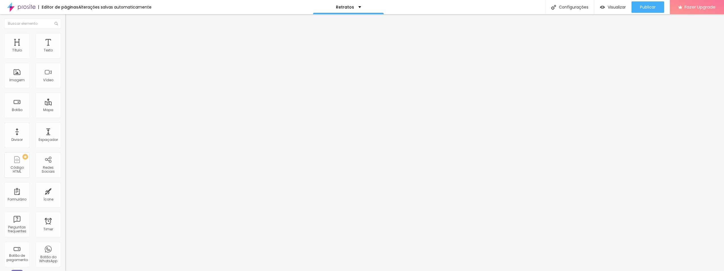
click at [572, 13] on div "Configurações Configurações da página Clique para editar as configurações desta…" at bounding box center [569, 7] width 49 height 14
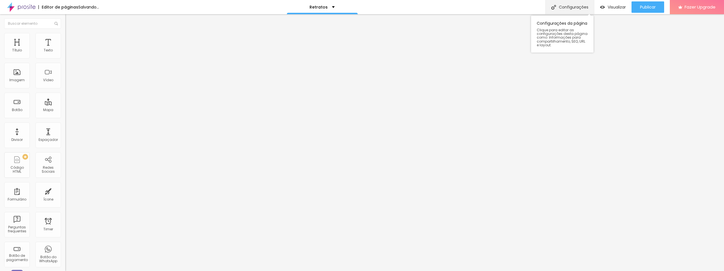
click at [571, 10] on div "Configurações" at bounding box center [569, 7] width 49 height 14
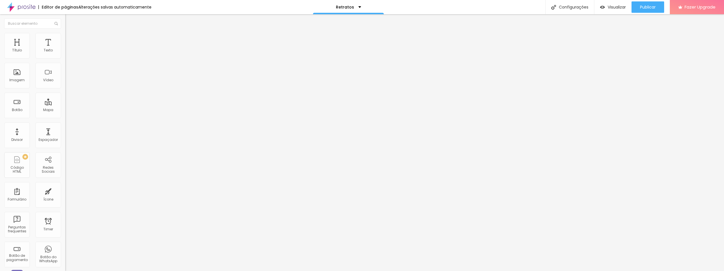
drag, startPoint x: 16, startPoint y: 262, endPoint x: 33, endPoint y: 64, distance: 199.0
click at [65, 56] on div "Selecionar" at bounding box center [97, 52] width 65 height 10
click at [69, 54] on div "Proposta 01 Ensaio Corporativo" at bounding box center [98, 51] width 58 height 5
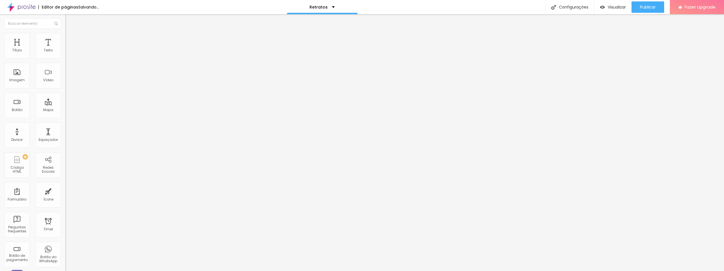
click at [69, 54] on div "Proposta 01 Ensaio Corporativo" at bounding box center [98, 51] width 58 height 5
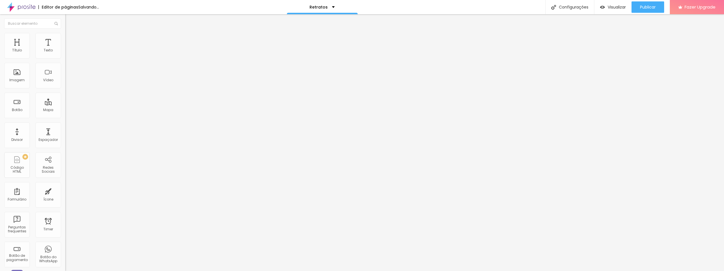
click at [69, 54] on div "Proposta 01 Ensaio Corporativo" at bounding box center [98, 51] width 58 height 5
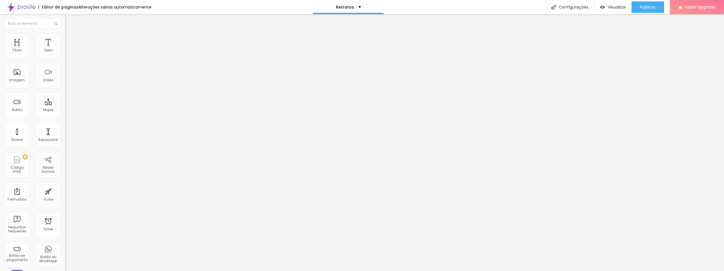
type input "Proposta 2"
drag, startPoint x: 355, startPoint y: 74, endPoint x: 334, endPoint y: 74, distance: 20.7
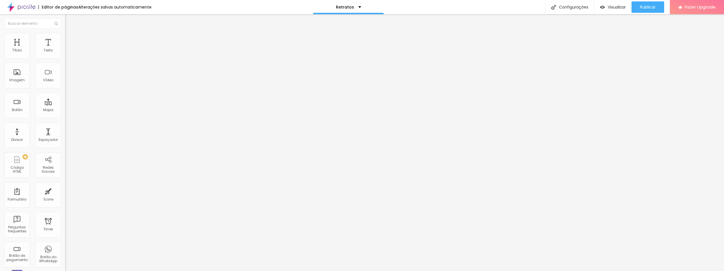
type input "R$ 750,00"
type textarea "Pacote com 30 fotos digitais"
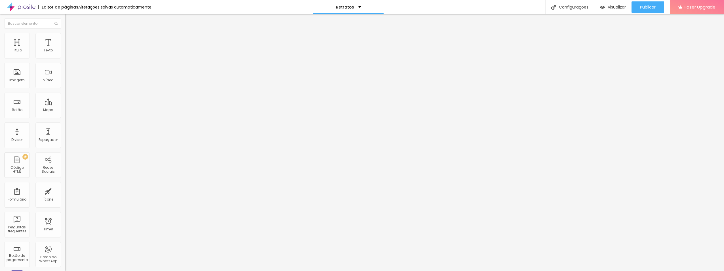
click at [69, 54] on div "Proposta 2" at bounding box center [98, 51] width 58 height 5
click at [65, 60] on img at bounding box center [66, 57] width 3 height 3
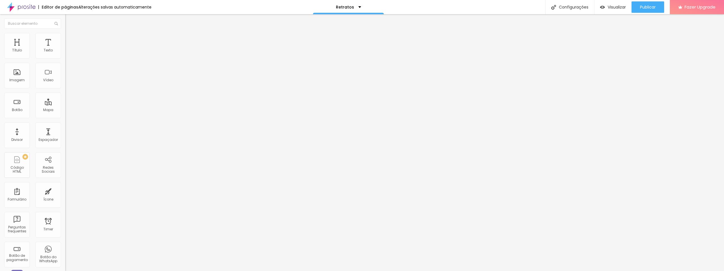
click at [65, 58] on div "Botão de pagamento Proposta 2" at bounding box center [97, 51] width 65 height 17
click at [65, 59] on span at bounding box center [66, 58] width 3 height 5
click at [65, 56] on div "Proposta 2" at bounding box center [97, 52] width 65 height 10
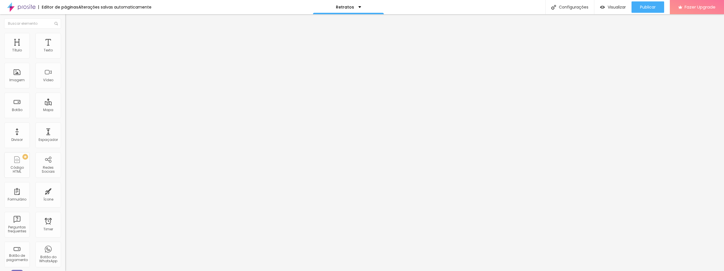
click at [65, 60] on img at bounding box center [66, 57] width 3 height 3
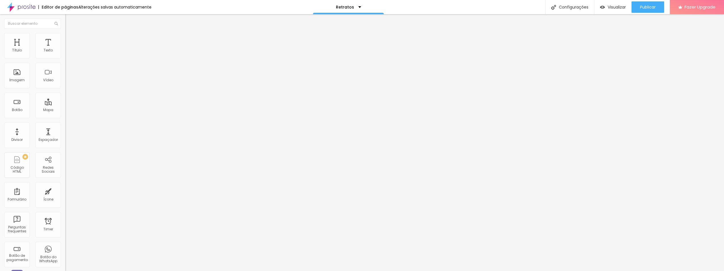
click at [69, 54] on div "Proposta 2" at bounding box center [98, 51] width 58 height 5
click at [65, 60] on img at bounding box center [66, 57] width 3 height 3
click at [436, 270] on div "Editar botão de pagamento" at bounding box center [362, 275] width 724 height 9
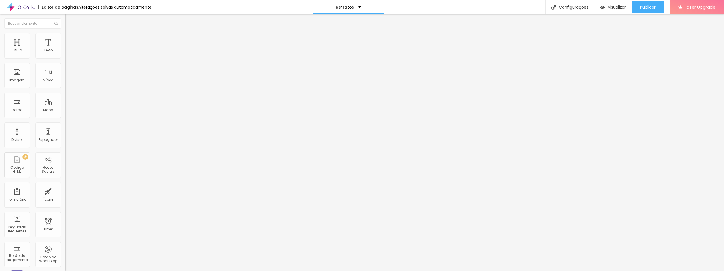
click at [65, 60] on img at bounding box center [66, 57] width 3 height 3
type input "45"
type input "44"
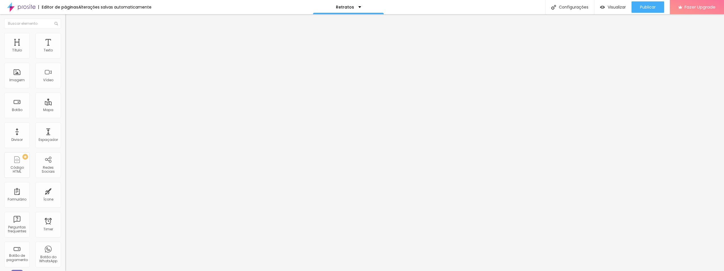
type input "44"
type input "43"
type input "42"
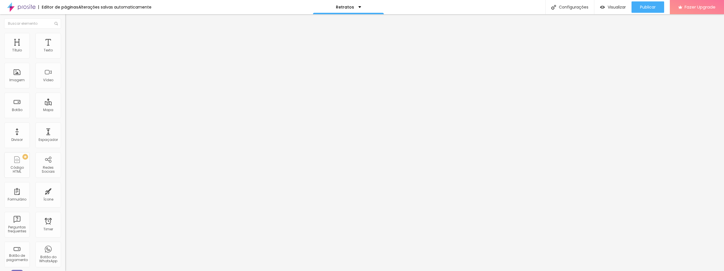
type input "41"
type input "40"
type input "37"
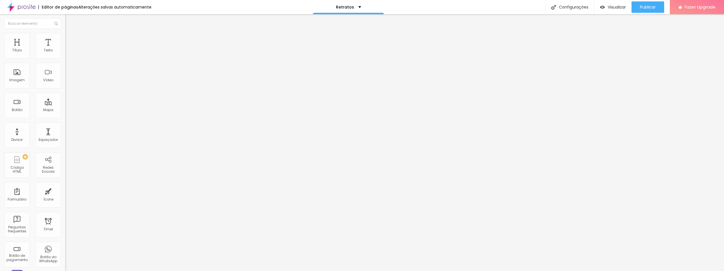
type input "37"
type input "35"
type input "34"
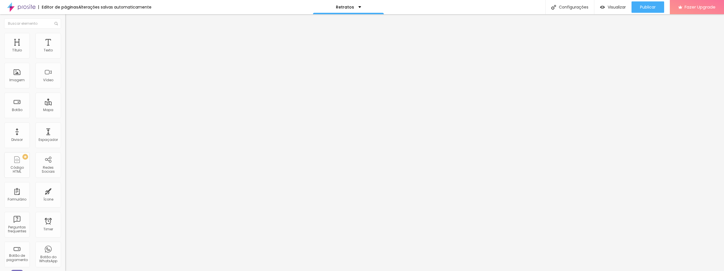
type input "35"
drag, startPoint x: 26, startPoint y: 120, endPoint x: 22, endPoint y: 120, distance: 4.3
type input "35"
click at [65, 134] on input "range" at bounding box center [83, 136] width 37 height 5
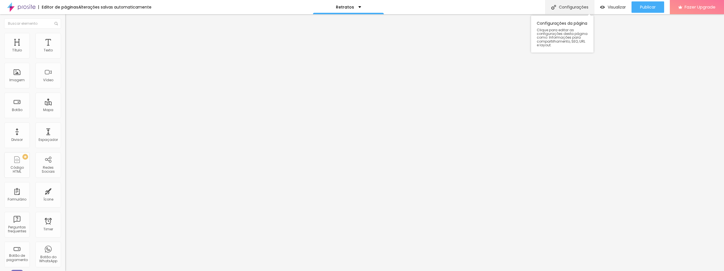
click at [565, 10] on div "Configurações" at bounding box center [569, 7] width 49 height 14
type input "17"
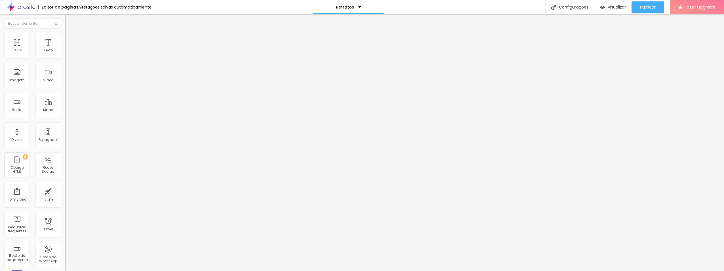
click at [65, 104] on input "range" at bounding box center [83, 106] width 37 height 5
click at [65, 58] on input "text" at bounding box center [99, 55] width 68 height 6
type input "[PHONE_NUMBER]"
click at [70, 44] on span "Estilo" at bounding box center [74, 41] width 9 height 5
click at [65, 81] on div at bounding box center [97, 75] width 65 height 35
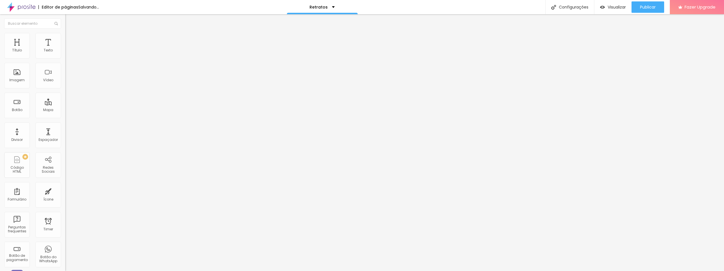
click at [69, 99] on input "radio" at bounding box center [71, 101] width 4 height 4
radio input "true"
radio input "false"
type input "13"
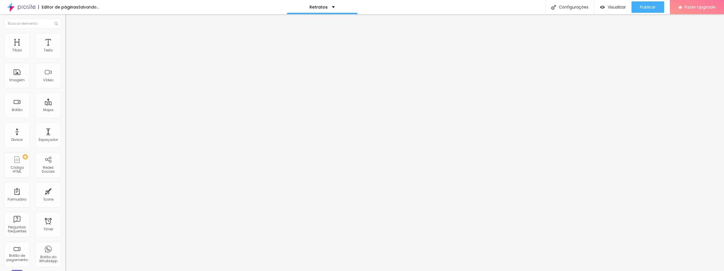
drag, startPoint x: 17, startPoint y: 90, endPoint x: -1, endPoint y: 90, distance: 18.4
type input "13"
click at [65, 169] on input "range" at bounding box center [83, 171] width 37 height 5
click at [65, 186] on span "Verde claro" at bounding box center [75, 188] width 20 height 5
click at [65, 196] on div "Verde escuro" at bounding box center [97, 197] width 65 height 3
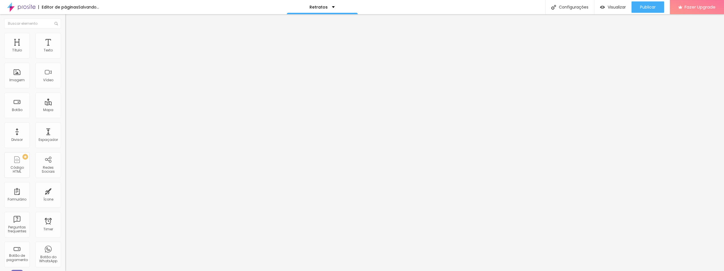
click at [69, 54] on span "Selecionar" at bounding box center [78, 51] width 18 height 5
drag, startPoint x: 405, startPoint y: 36, endPoint x: 403, endPoint y: 39, distance: 2.9
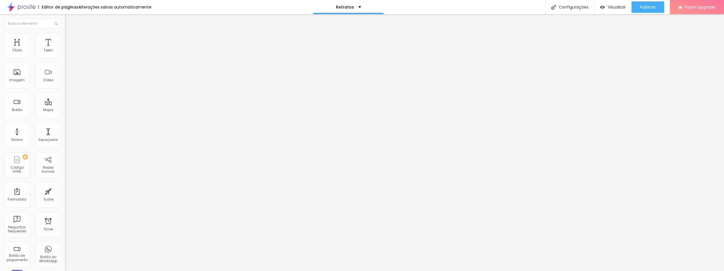
click at [65, 34] on ul "Conteúdo Estilo Avançado" at bounding box center [97, 40] width 65 height 17
click at [65, 38] on img at bounding box center [67, 39] width 5 height 5
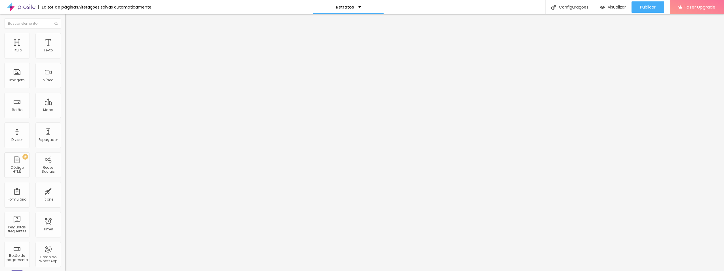
click at [69, 99] on input "radio" at bounding box center [71, 101] width 4 height 4
radio input "true"
radio input "false"
type input "13"
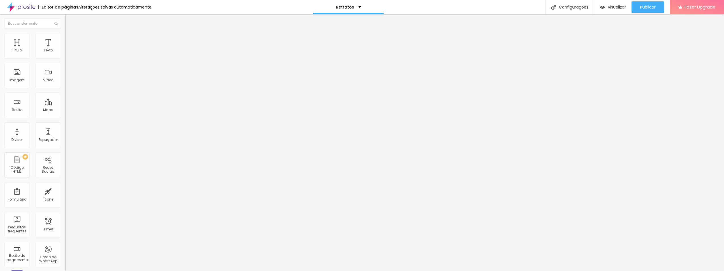
drag, startPoint x: 17, startPoint y: 89, endPoint x: 2, endPoint y: 89, distance: 15.3
type input "13"
click at [65, 169] on input "range" at bounding box center [83, 171] width 37 height 5
click at [65, 183] on div "Cor Verde claro Verde claro Verde escuro" at bounding box center [97, 191] width 65 height 16
click at [65, 186] on span "Verde claro" at bounding box center [75, 188] width 20 height 5
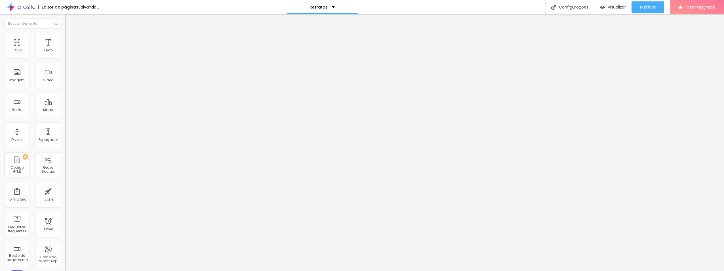
click at [65, 195] on span "Verde escuro" at bounding box center [76, 197] width 23 height 5
click at [65, 56] on div "Selecionar" at bounding box center [97, 52] width 65 height 10
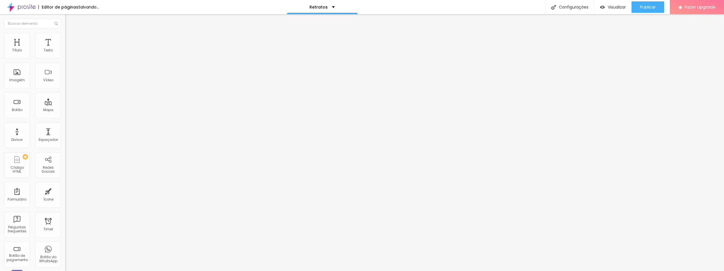
click at [69, 54] on div "Proposta 2" at bounding box center [98, 51] width 58 height 5
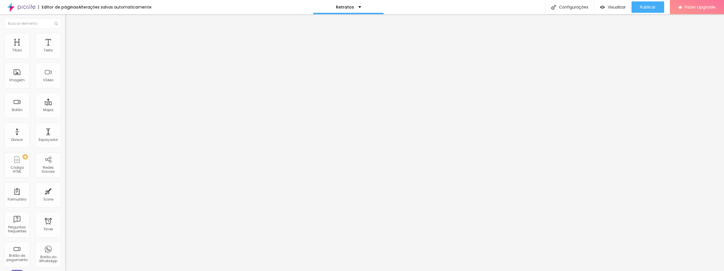
type input "Proposta 3"
drag, startPoint x: 362, startPoint y: 74, endPoint x: 320, endPoint y: 73, distance: 41.7
type input "R$ 980,00"
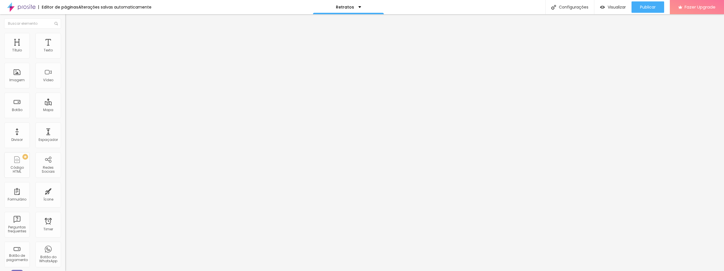
type textarea "Pacote com 50 fotos digitais inclusas."
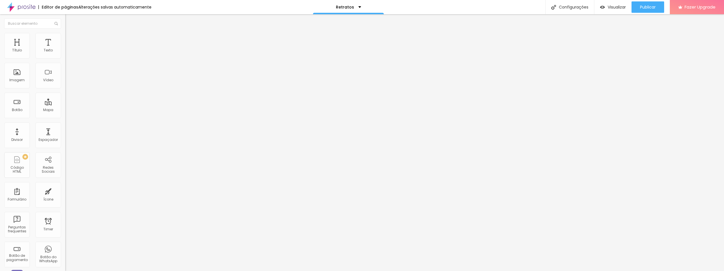
click at [65, 54] on div "TikTok" at bounding box center [97, 55] width 65 height 3
drag, startPoint x: 7, startPoint y: 19, endPoint x: 15, endPoint y: 29, distance: 12.9
click at [69, 19] on img "button" at bounding box center [71, 20] width 5 height 5
click at [65, 57] on img at bounding box center [67, 59] width 4 height 4
type input "https://"
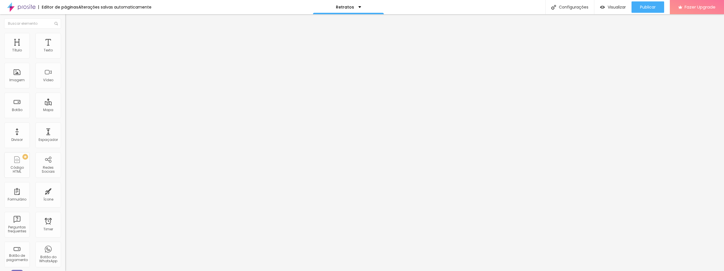
click at [65, 115] on div "Instagram" at bounding box center [97, 116] width 65 height 3
click at [68, 124] on div "Instagram" at bounding box center [97, 155] width 59 height 63
click at [70, 39] on span "Estilo" at bounding box center [74, 36] width 9 height 5
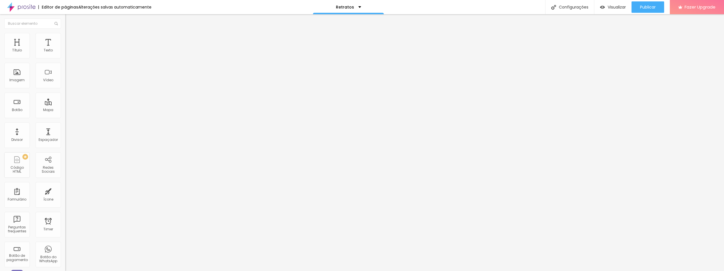
click at [68, 119] on icon "button" at bounding box center [69, 119] width 2 height 2
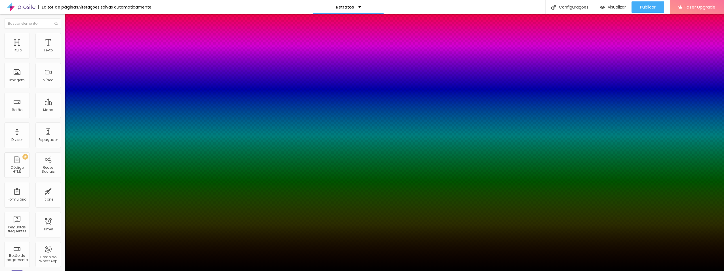
click at [100, 270] on div at bounding box center [362, 274] width 724 height 0
drag, startPoint x: 24, startPoint y: 94, endPoint x: 20, endPoint y: 94, distance: 4.5
click at [20, 270] on div at bounding box center [362, 271] width 724 height 0
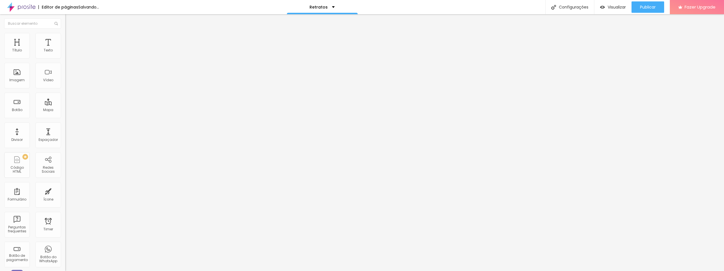
type input "9"
type input "8"
type input "7"
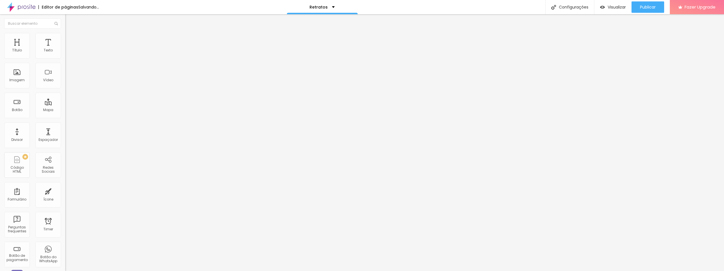
type input "7"
type input "6"
type input "4"
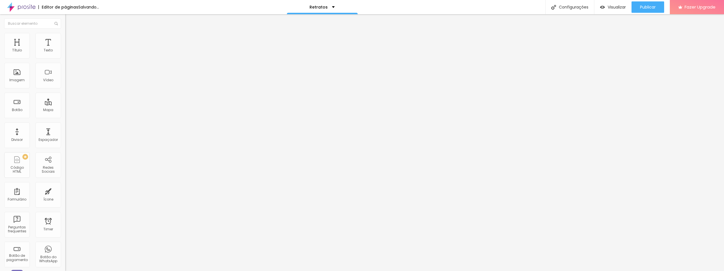
type input "3"
type input "2"
type input "1"
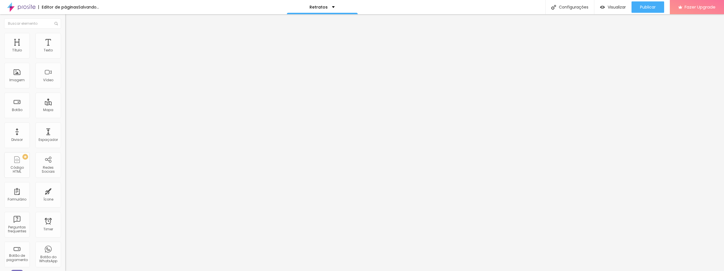
type input "1"
type input "0"
type input "1"
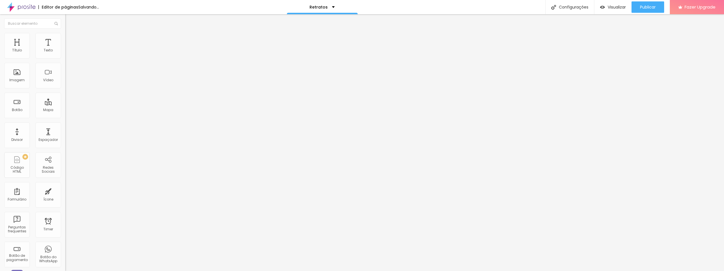
type input "2"
type input "3"
type input "4"
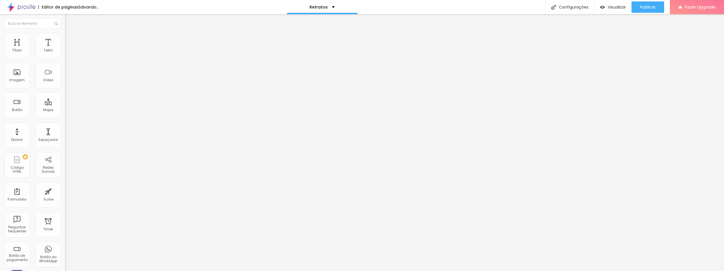
type input "4"
type input "6"
type input "7"
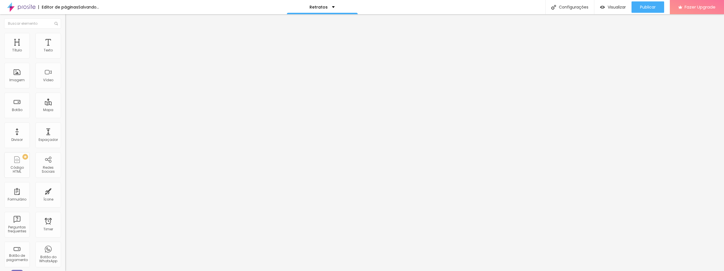
type input "9"
type input "10"
type input "11"
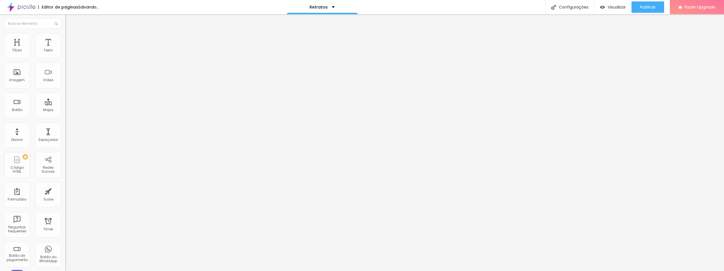
type input "11"
type input "12"
type input "13"
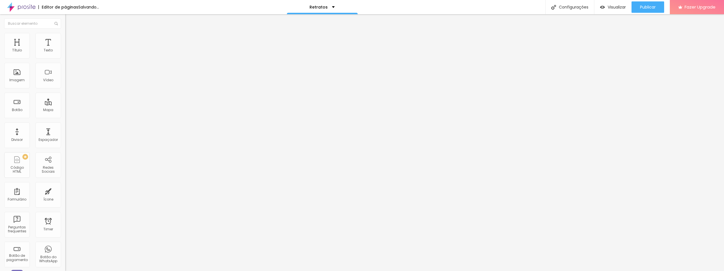
type input "12"
type input "11"
type input "10"
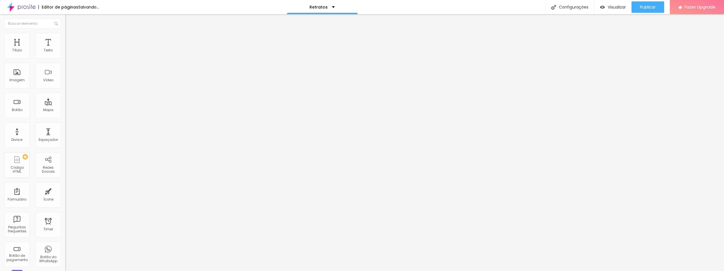
type input "10"
type input "9"
type input "10"
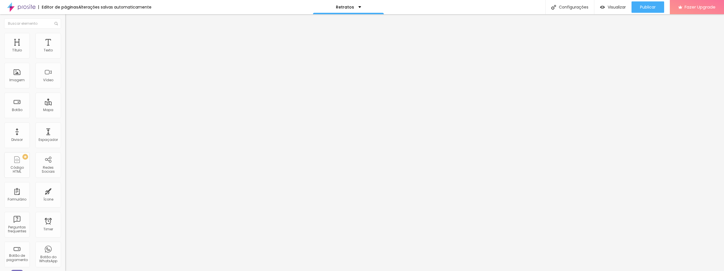
type input "11"
type input "12"
type input "13"
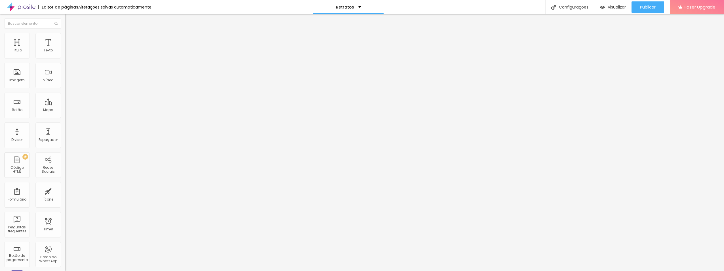
type input "13"
type input "14"
drag, startPoint x: 19, startPoint y: 94, endPoint x: 30, endPoint y: 95, distance: 11.2
type input "14"
click at [65, 87] on input "range" at bounding box center [83, 85] width 37 height 5
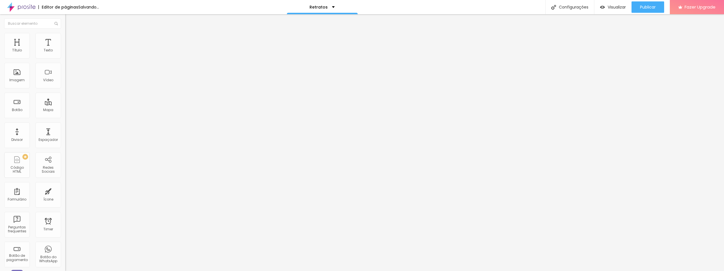
type input "13"
type input "12"
type input "11"
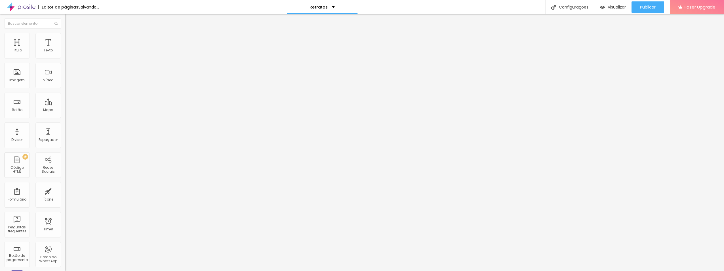
type input "11"
type input "10"
type input "9"
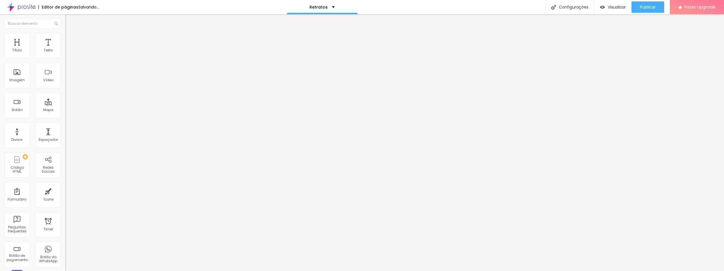
type input "8"
type input "7"
type input "6"
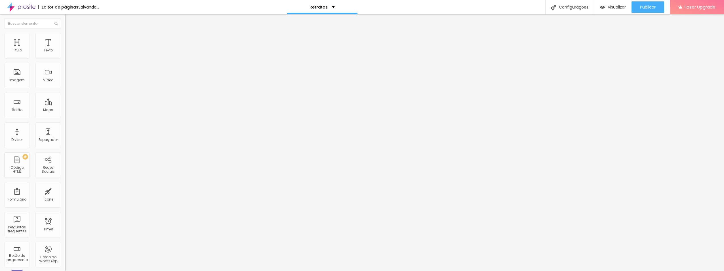
type input "6"
type input "5"
type input "4"
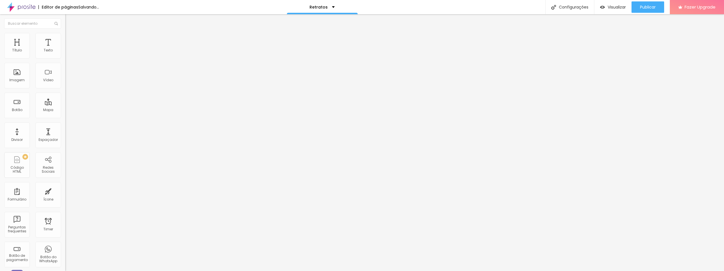
type input "2"
type input "1"
type input "0"
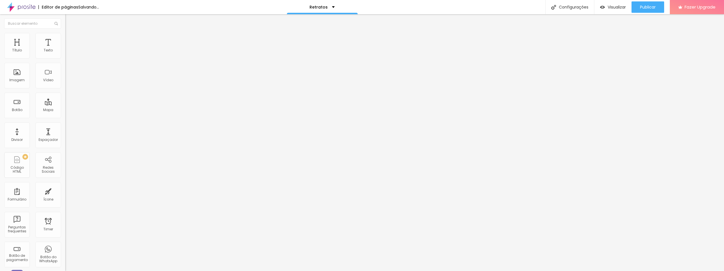
drag, startPoint x: 30, startPoint y: 93, endPoint x: -1, endPoint y: 91, distance: 31.0
type input "0"
click at [65, 87] on input "range" at bounding box center [83, 85] width 37 height 5
type input "9"
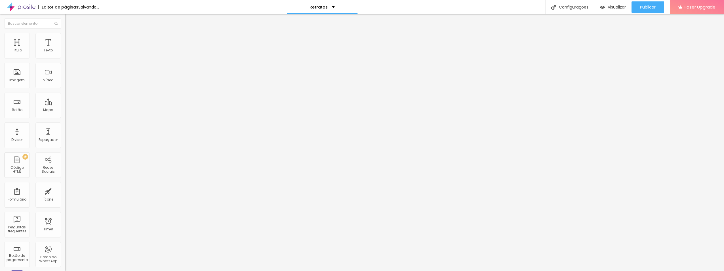
type input "8"
type input "7"
type input "6"
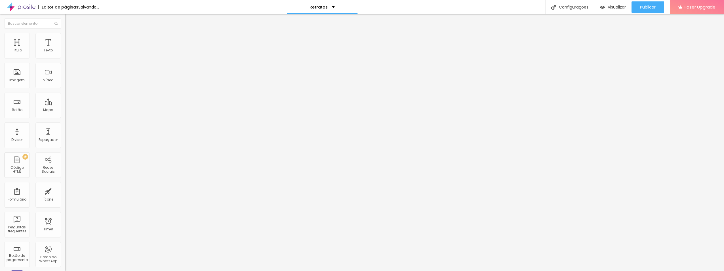
type input "6"
type input "5"
type input "6"
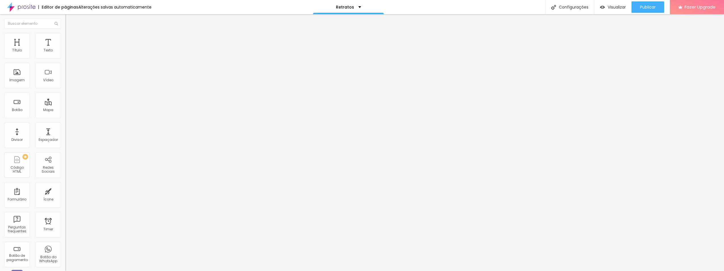
type input "9"
type input "10"
type input "11"
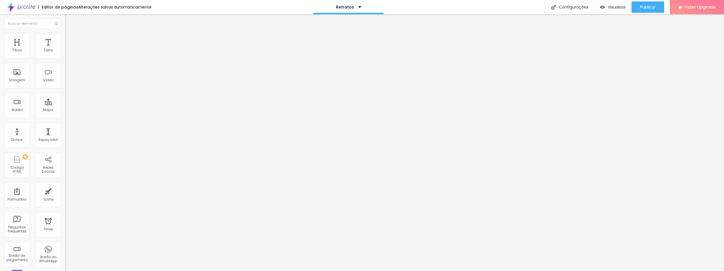
type input "11"
type input "13"
type input "14"
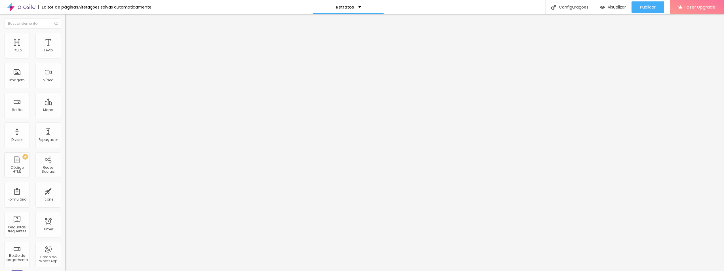
type input "15"
type input "17"
type input "18"
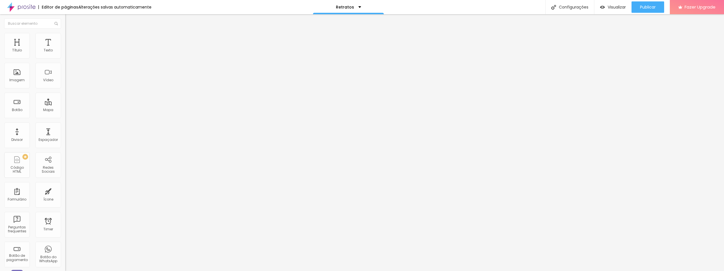
type input "18"
type input "19"
type input "20"
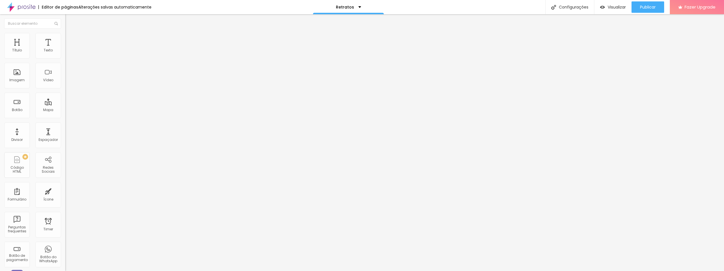
type input "21"
type input "22"
type input "23"
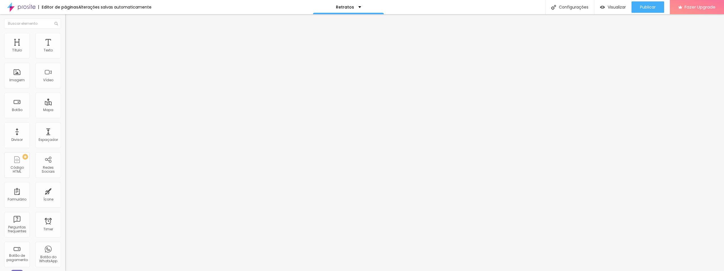
type input "23"
type input "22"
type input "21"
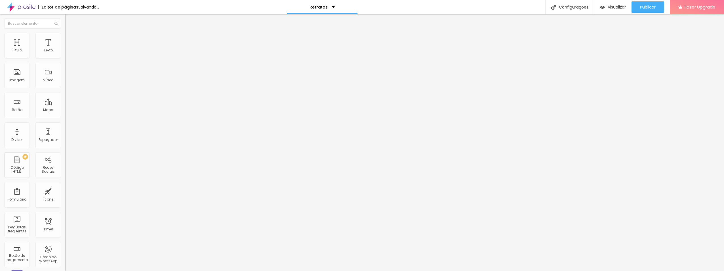
type input "20"
type input "19"
type input "14"
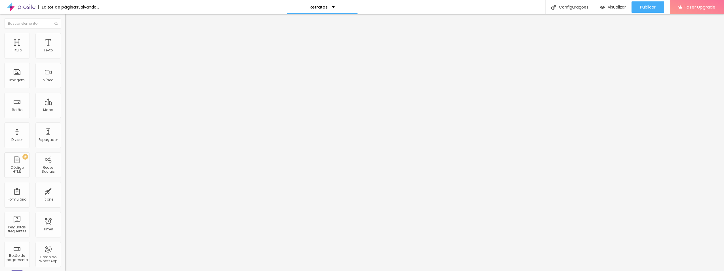
type input "14"
type input "11"
type input "9"
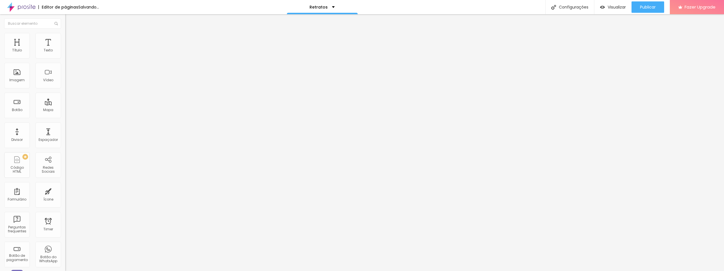
type input "7"
type input "5"
drag, startPoint x: 19, startPoint y: 77, endPoint x: 0, endPoint y: 81, distance: 19.5
type input "5"
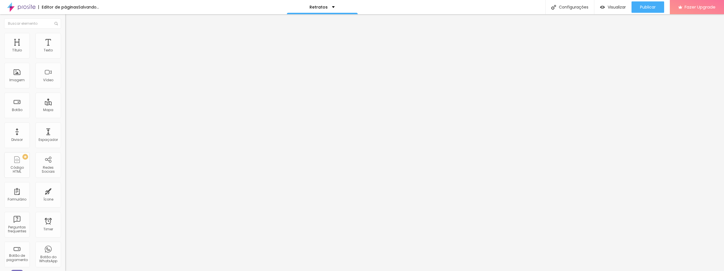
click at [65, 73] on input "range" at bounding box center [83, 70] width 37 height 5
type input "21"
type input "20"
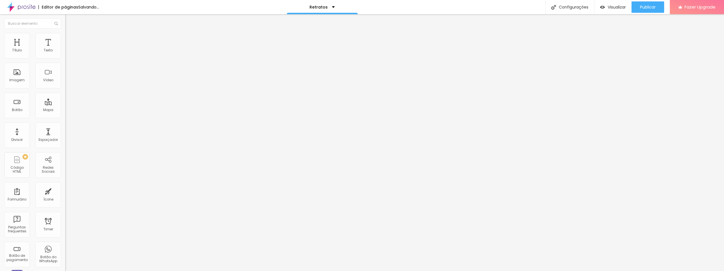
type input "19"
type input "18"
type input "17"
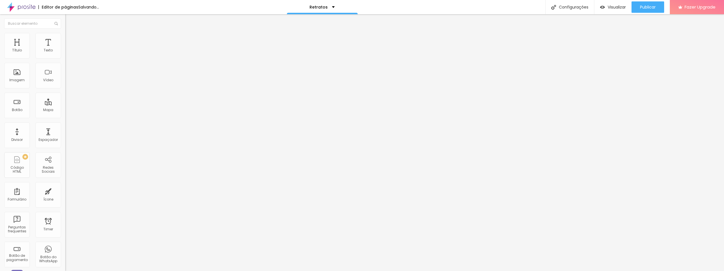
type input "17"
type input "16"
type input "15"
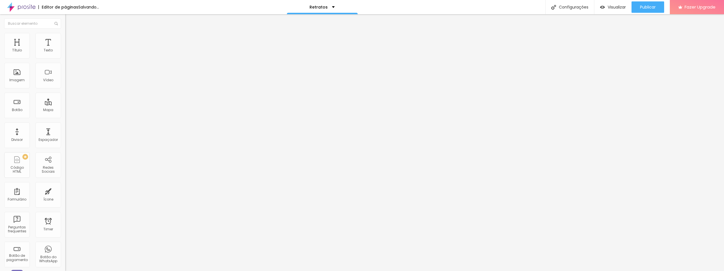
type input "14"
type input "16"
type input "17"
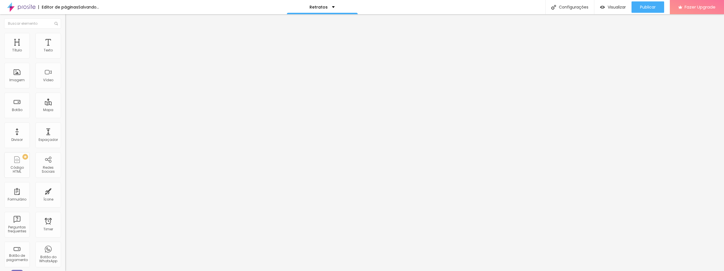
type input "17"
type input "19"
type input "22"
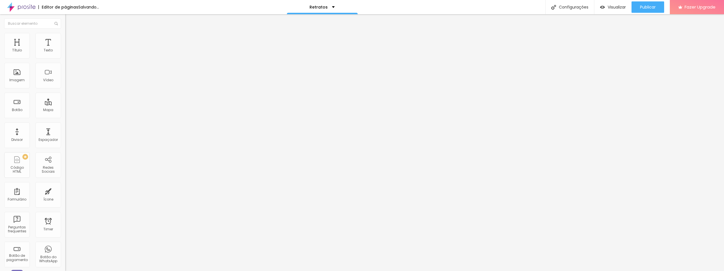
type input "23"
type input "36"
type input "37"
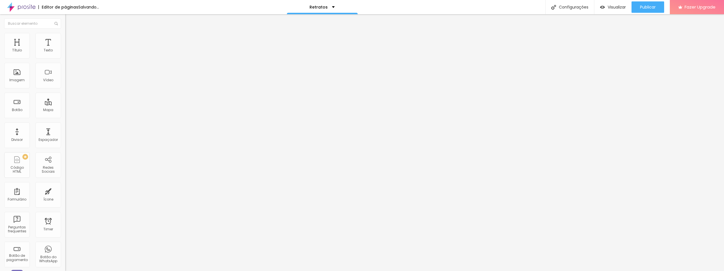
type input "37"
type input "38"
type input "39"
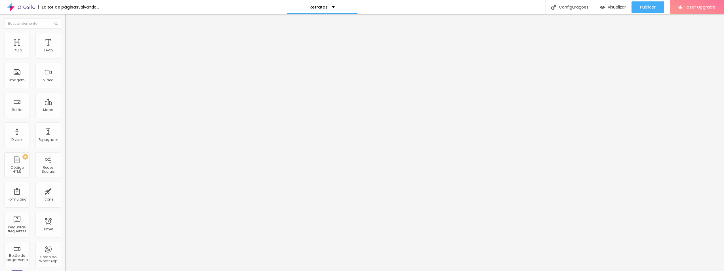
type input "40"
type input "39"
type input "37"
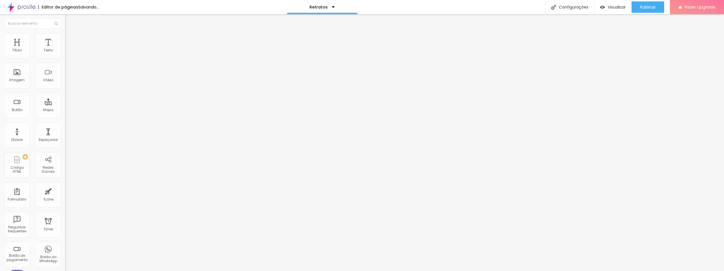
type input "37"
type input "36"
type input "35"
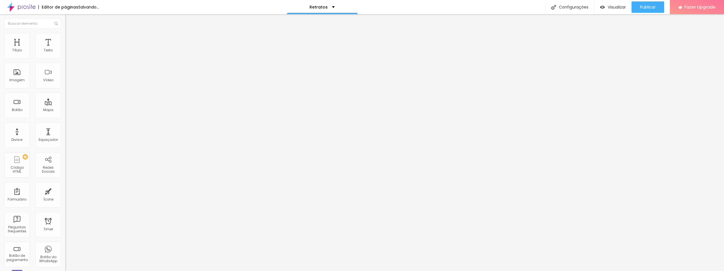
type input "34"
type input "33"
type input "32"
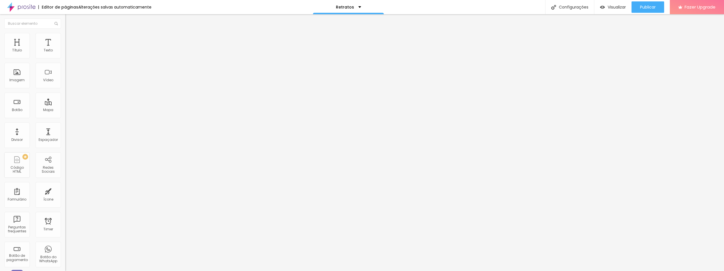
drag, startPoint x: 22, startPoint y: 61, endPoint x: 43, endPoint y: 64, distance: 21.7
type input "32"
click at [65, 58] on input "range" at bounding box center [83, 56] width 37 height 5
click at [65, 39] on li "Avançado" at bounding box center [97, 42] width 65 height 6
click at [70, 33] on span "Conteúdo" at bounding box center [79, 31] width 18 height 5
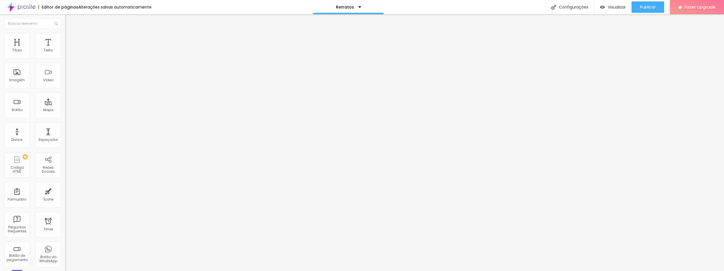
click at [65, 115] on div "Instagram" at bounding box center [97, 116] width 65 height 3
click at [65, 193] on input "https://" at bounding box center [99, 196] width 68 height 6
drag, startPoint x: 29, startPoint y: 92, endPoint x: 0, endPoint y: 97, distance: 29.6
click at [0, 97] on html "Editor de páginas Alterações salvas automaticamente Retratos Configurações Conf…" at bounding box center [362, 135] width 724 height 271
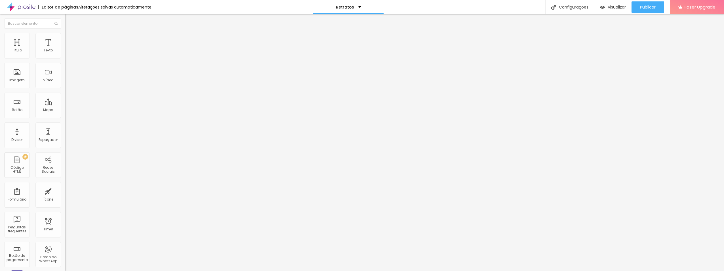
paste input "www.instagram.com/marianamatosfoto/"
type input "https://www.instagram.com/marianamatosfoto/"
click at [65, 149] on div "Editar Redes Sociais Conteúdo Estilo Avançado Instagram Rede social Instagram E…" at bounding box center [97, 142] width 65 height 256
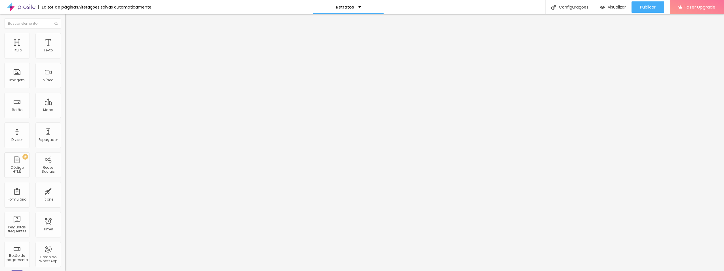
click at [65, 39] on li "Estilo" at bounding box center [97, 36] width 65 height 6
click at [65, 32] on img at bounding box center [67, 29] width 5 height 5
click at [65, 115] on div "Instagram" at bounding box center [97, 116] width 65 height 3
click at [612, 6] on span "Visualizar" at bounding box center [616, 7] width 18 height 5
click at [65, 49] on span "Trocar imagem" at bounding box center [80, 46] width 31 height 5
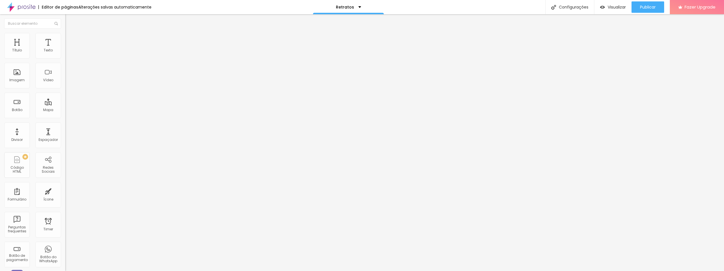
click at [65, 49] on span "Trocar imagem" at bounding box center [80, 46] width 31 height 5
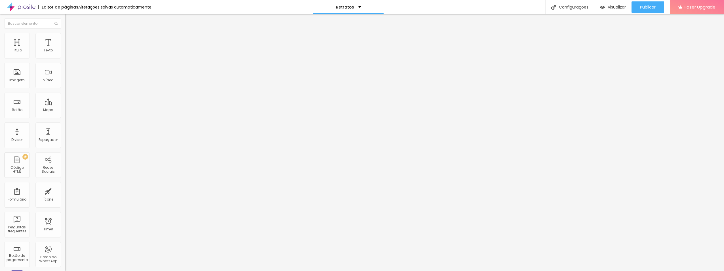
click at [65, 61] on div "Formulário Contato" at bounding box center [97, 52] width 65 height 17
click at [69, 55] on div "Contato" at bounding box center [98, 52] width 58 height 5
click at [70, 39] on span "Estilo" at bounding box center [74, 36] width 9 height 5
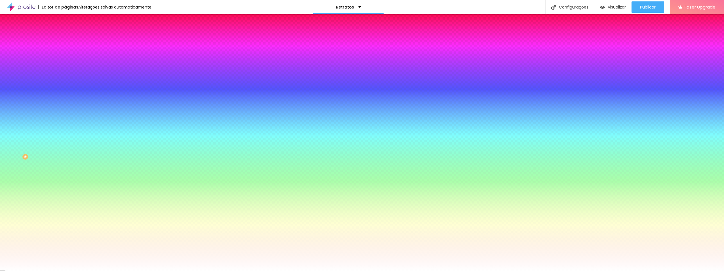
click at [65, 39] on img at bounding box center [67, 41] width 5 height 5
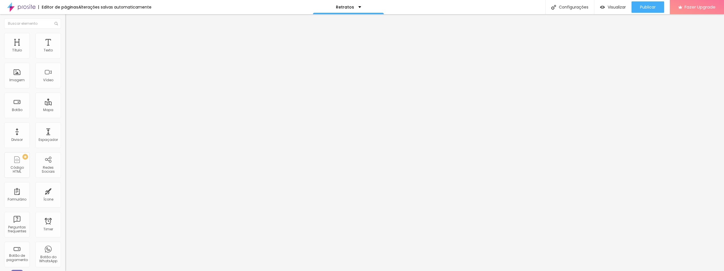
click at [65, 36] on li "Estilo" at bounding box center [97, 36] width 65 height 6
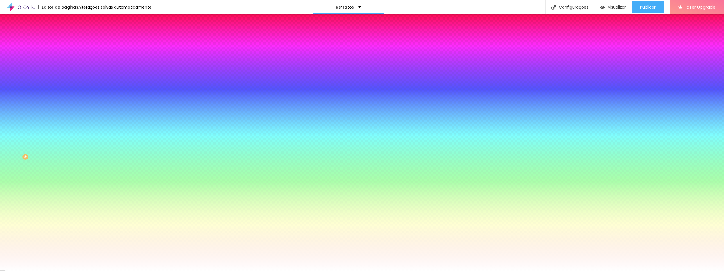
click at [65, 33] on li "Conteúdo" at bounding box center [97, 30] width 65 height 6
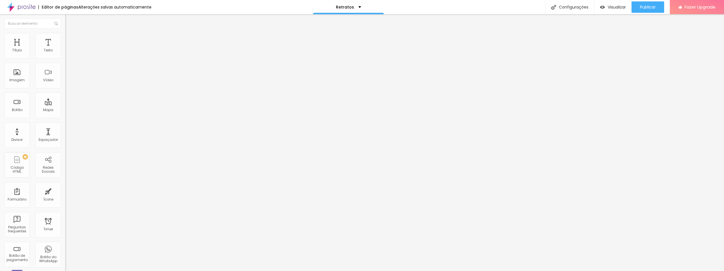
click at [65, 118] on img at bounding box center [67, 120] width 4 height 4
click at [65, 115] on div "Instagram" at bounding box center [97, 116] width 65 height 3
click at [65, 193] on input "https://" at bounding box center [99, 196] width 68 height 6
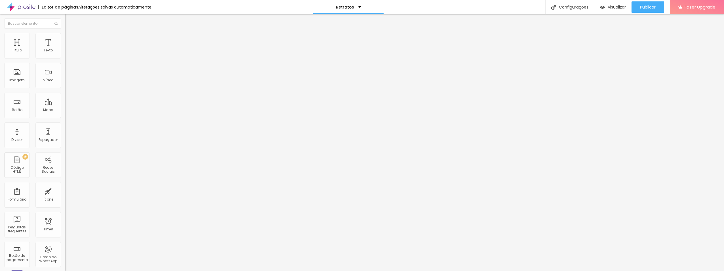
click at [65, 193] on input "https://" at bounding box center [99, 196] width 68 height 6
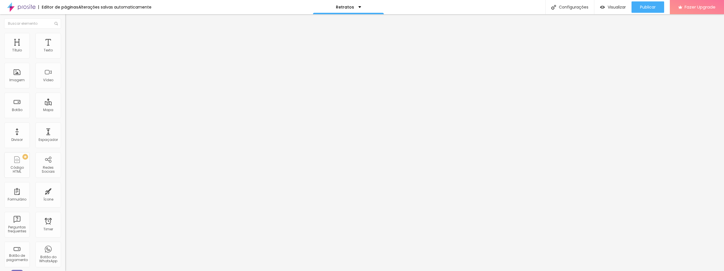
paste input "www.instagram.com/marianamatosfoto/"
click at [98, 270] on div at bounding box center [362, 274] width 724 height 0
click at [65, 53] on input "Alboom Brasil" at bounding box center [99, 51] width 68 height 6
drag, startPoint x: 43, startPoint y: 62, endPoint x: -1, endPoint y: 66, distance: 44.7
click at [0, 66] on html "Editor de páginas Alterações salvas automaticamente Retratos Configurações Conf…" at bounding box center [362, 135] width 724 height 271
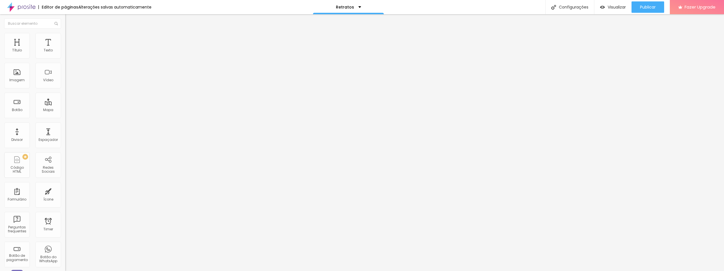
paste input "https://www.google.com/maps/@-23.5368729,-46.2204819,3a,75y,71.85h,82.45t/data=…"
click at [65, 53] on input "https://www.google.com/maps/@-23.5368729,-46.2204819,3a,75y,71.85h,82.45t/data=…" at bounding box center [99, 51] width 68 height 6
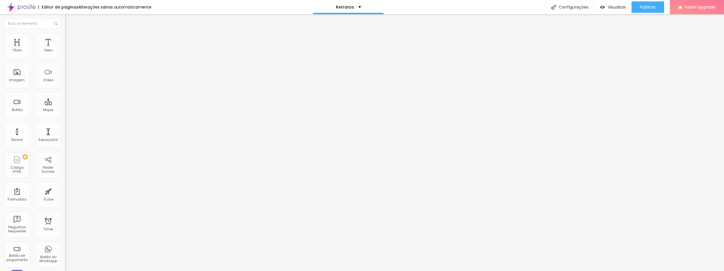
scroll to position [0, 0]
paste input "98 R. Padre Álvaro Quinhones Zuniga"
drag, startPoint x: 29, startPoint y: 88, endPoint x: 12, endPoint y: 87, distance: 17.9
click at [65, 143] on input "range" at bounding box center [83, 145] width 37 height 5
drag, startPoint x: 14, startPoint y: 88, endPoint x: 38, endPoint y: 94, distance: 24.3
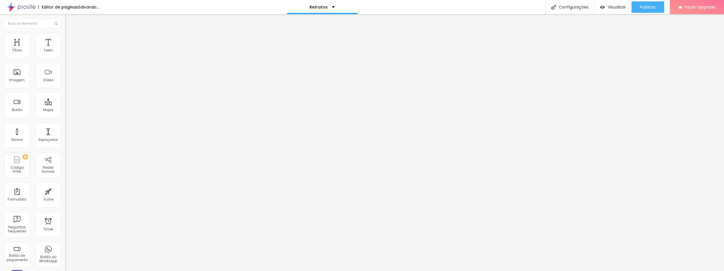
click at [65, 143] on input "range" at bounding box center [83, 145] width 37 height 5
drag, startPoint x: 37, startPoint y: 90, endPoint x: 31, endPoint y: 90, distance: 5.7
click at [65, 143] on input "range" at bounding box center [83, 145] width 37 height 5
click at [65, 39] on ul "Conteúdo Estilo Avançado" at bounding box center [97, 35] width 65 height 17
click at [70, 39] on span "Estilo" at bounding box center [74, 36] width 9 height 5
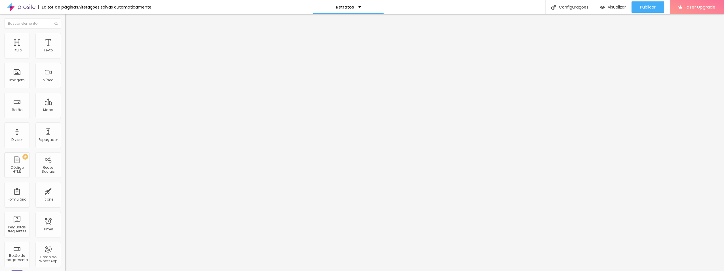
drag, startPoint x: 59, startPoint y: 61, endPoint x: 78, endPoint y: 60, distance: 19.0
click at [78, 58] on input "range" at bounding box center [83, 56] width 37 height 5
drag, startPoint x: 24, startPoint y: 77, endPoint x: 29, endPoint y: 77, distance: 4.9
click at [65, 73] on input "range" at bounding box center [83, 70] width 37 height 5
click at [70, 40] on span "Avançado" at bounding box center [79, 42] width 19 height 5
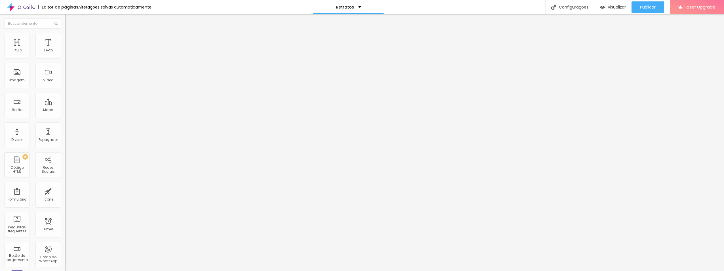
click at [65, 52] on span "Encaixotado" at bounding box center [76, 49] width 22 height 5
click at [65, 60] on div "Completo" at bounding box center [97, 57] width 65 height 3
click at [65, 55] on span "Encaixotado" at bounding box center [76, 52] width 22 height 5
click at [65, 37] on li "Estilo" at bounding box center [97, 36] width 65 height 6
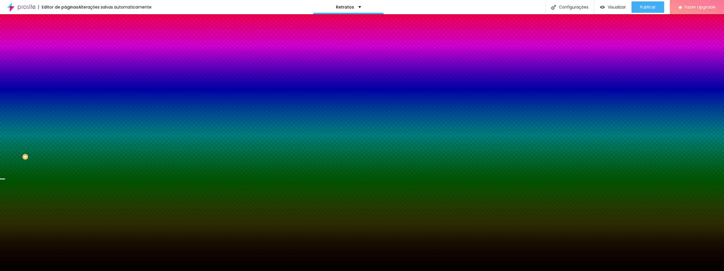
click at [96, 51] on img at bounding box center [97, 49] width 3 height 3
click at [65, 83] on input "#000000" at bounding box center [99, 80] width 68 height 6
click at [65, 77] on div at bounding box center [97, 77] width 65 height 0
drag, startPoint x: 39, startPoint y: 134, endPoint x: 3, endPoint y: 161, distance: 45.0
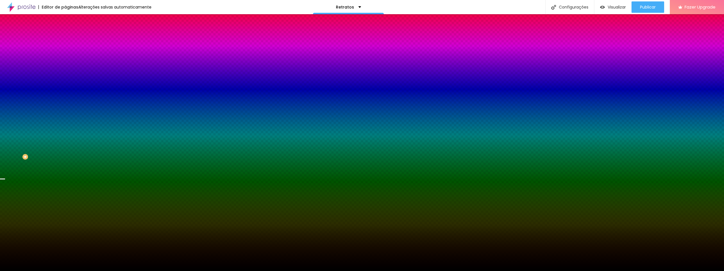
click at [65, 161] on div "Editar Seção Conteúdo Estilo Avançado Imagem de fundo Adicionar imagem Efeito d…" at bounding box center [97, 142] width 65 height 256
click at [65, 77] on div at bounding box center [97, 77] width 65 height 0
drag, startPoint x: 29, startPoint y: 141, endPoint x: 50, endPoint y: 160, distance: 28.3
click at [65, 160] on div "Editar Seção Conteúdo Estilo Avançado Imagem de fundo Adicionar imagem Efeito d…" at bounding box center [97, 142] width 65 height 256
drag, startPoint x: 50, startPoint y: 160, endPoint x: 43, endPoint y: 102, distance: 57.7
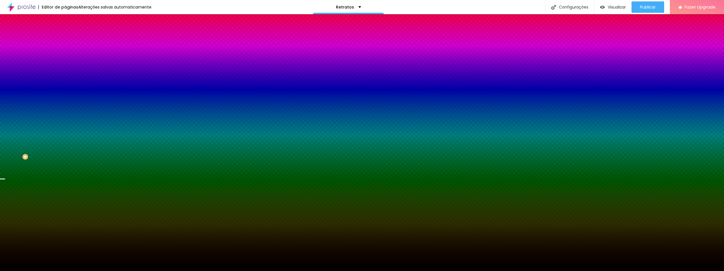
click at [65, 83] on input "#000000" at bounding box center [99, 80] width 68 height 6
click at [65, 77] on div at bounding box center [97, 77] width 65 height 0
drag, startPoint x: 57, startPoint y: 141, endPoint x: 58, endPoint y: 161, distance: 19.9
click at [65, 161] on div "Editar Seção Conteúdo Estilo Avançado Imagem de fundo Adicionar imagem Efeito d…" at bounding box center [97, 142] width 65 height 256
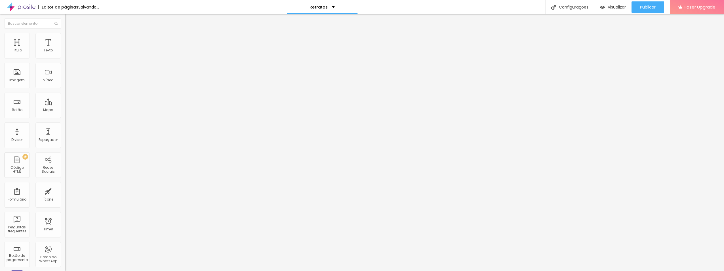
click at [65, 49] on span "Trocar imagem" at bounding box center [80, 46] width 31 height 5
